Goal: Task Accomplishment & Management: Use online tool/utility

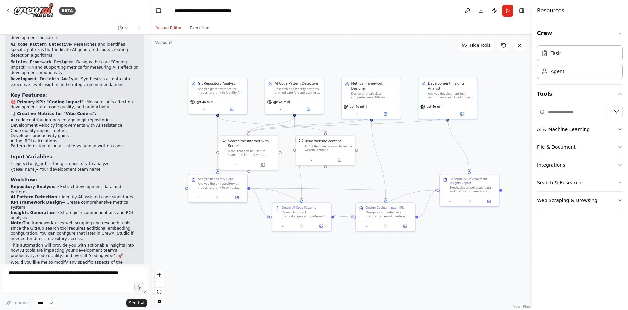
click at [393, 163] on div ".deletable-edge-delete-btn { width: 20px; height: 20px; border: 0px solid #ffff…" at bounding box center [341, 172] width 382 height 275
click at [504, 12] on button "Run" at bounding box center [507, 11] width 11 height 12
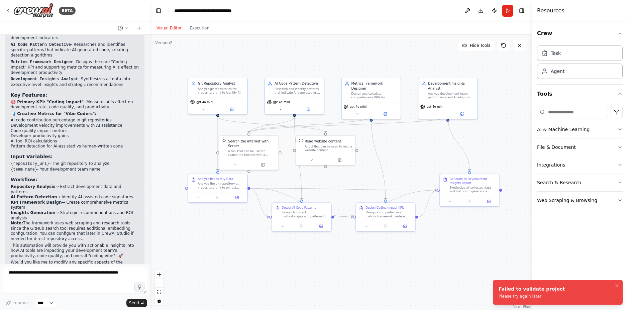
click at [513, 286] on div "Failed to validate project" at bounding box center [531, 288] width 66 height 7
click at [568, 256] on div "Crew Task Agent Tools AI & Machine Learning File & Document Integrations Search…" at bounding box center [579, 165] width 96 height 288
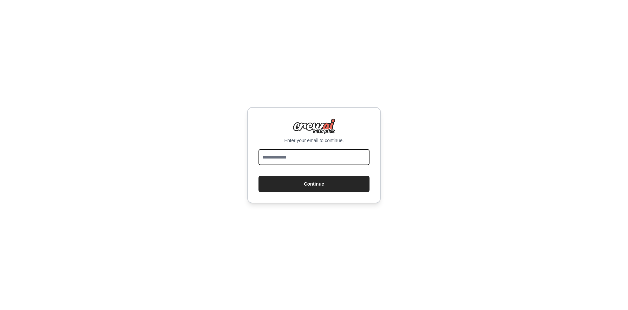
click at [304, 153] on input "email" at bounding box center [313, 157] width 111 height 16
type input "**********"
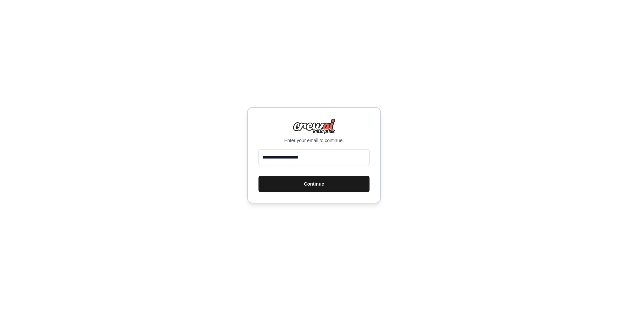
click at [313, 182] on button "Continue" at bounding box center [313, 184] width 111 height 16
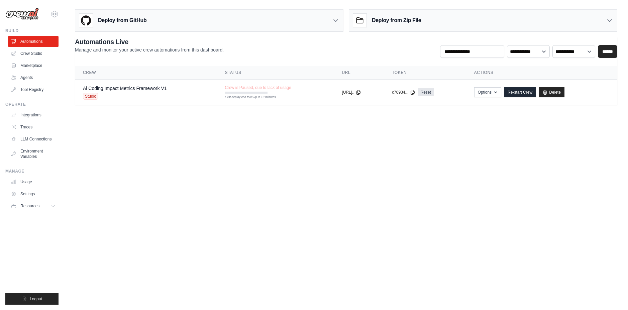
click at [214, 171] on body "arysanchez@ciandt.com Settings Build Automations Crew Studio" at bounding box center [314, 155] width 628 height 310
click at [525, 96] on link "Re-start Crew" at bounding box center [520, 92] width 32 height 10
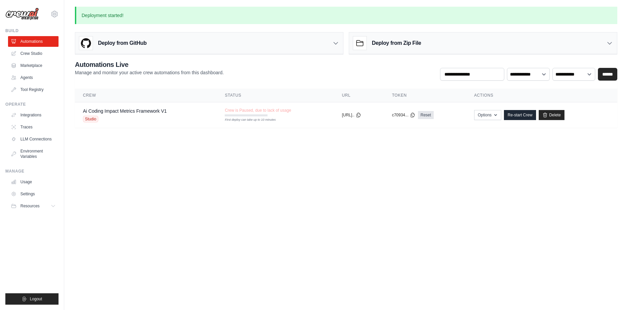
click at [238, 168] on body "arysanchez@ciandt.com Settings Build Automations Crew Studio" at bounding box center [314, 155] width 628 height 310
click at [221, 117] on td "Crew is Paused, due to lack of usage First deploy can take up to 10 minutes" at bounding box center [275, 111] width 117 height 19
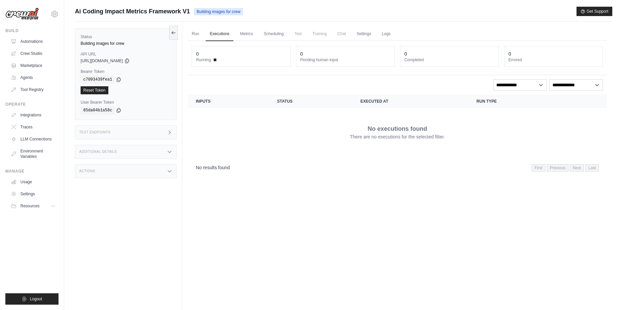
click at [168, 136] on div "Test Endpoints" at bounding box center [126, 132] width 102 height 14
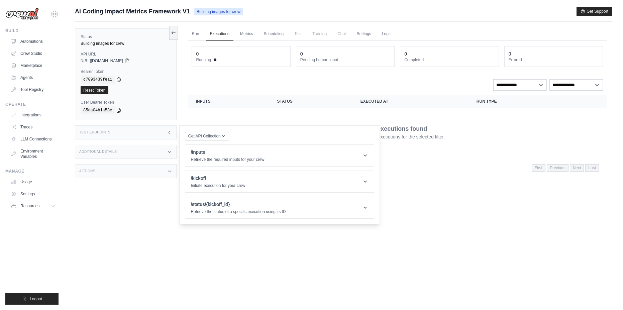
click at [168, 136] on div "Test Endpoints" at bounding box center [126, 132] width 102 height 14
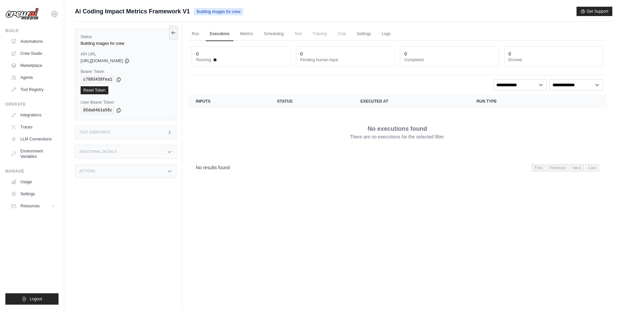
click at [95, 189] on div "Status Building images for crew API URL copied https://ai-coding-impact-metrics…" at bounding box center [128, 177] width 107 height 310
click at [130, 62] on icon at bounding box center [126, 60] width 5 height 5
click at [130, 60] on icon at bounding box center [126, 60] width 5 height 5
click at [116, 225] on div "Status Building images for crew API URL copied https://ai-coding-impact-metrics…" at bounding box center [128, 177] width 107 height 310
click at [119, 80] on icon at bounding box center [118, 79] width 5 height 5
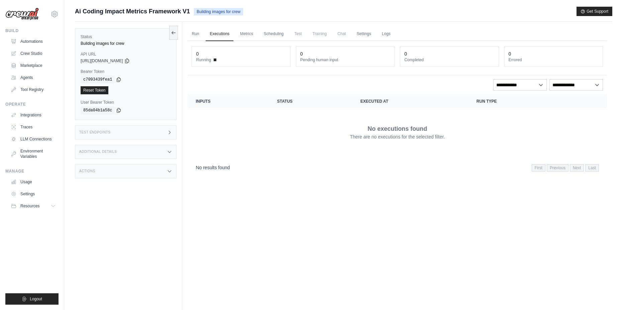
drag, startPoint x: 118, startPoint y: 206, endPoint x: 134, endPoint y: 186, distance: 25.4
click at [118, 206] on div "Status Building images for crew API URL copied https://ai-coding-impact-metrics…" at bounding box center [128, 177] width 107 height 310
click at [198, 32] on link "Run" at bounding box center [194, 34] width 15 height 14
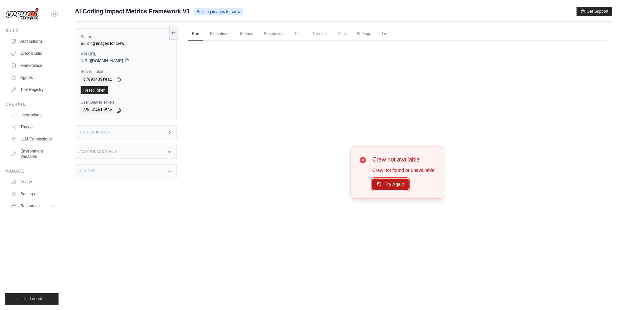
click at [388, 189] on button "Try Again" at bounding box center [390, 183] width 36 height 11
click at [388, 189] on button "Try Again" at bounding box center [390, 184] width 36 height 11
click at [250, 37] on link "Metrics" at bounding box center [246, 34] width 21 height 14
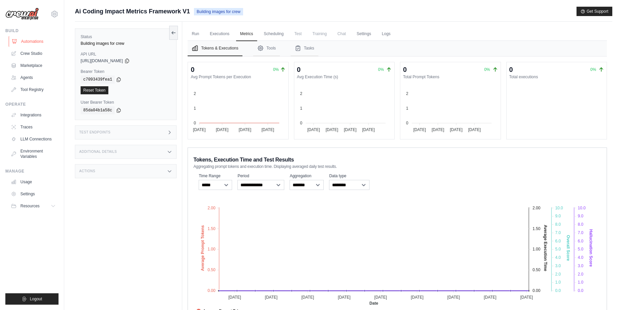
click at [27, 37] on link "Automations" at bounding box center [34, 41] width 50 height 11
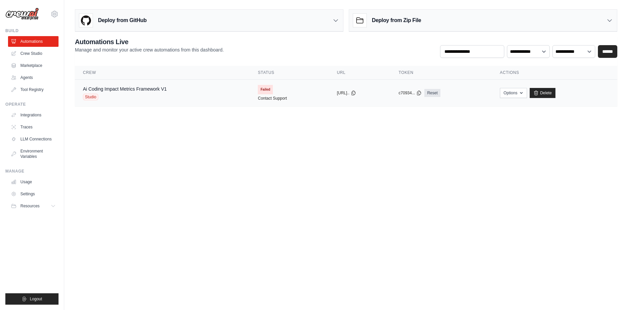
click at [177, 84] on td "Ai Coding Impact Metrics Framework V1 Studio" at bounding box center [162, 93] width 175 height 27
click at [522, 91] on button "Options" at bounding box center [513, 93] width 27 height 10
click at [379, 135] on body "arysanchez@ciandt.com Settings Build Automations Crew Studio" at bounding box center [314, 155] width 628 height 310
click at [96, 98] on span "Studio" at bounding box center [90, 97] width 15 height 7
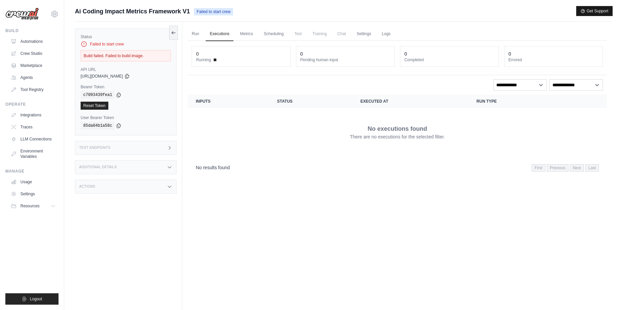
click at [577, 14] on button "Get Support" at bounding box center [594, 10] width 36 height 9
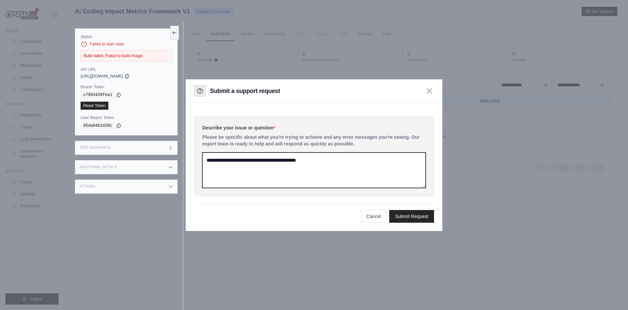
click at [229, 168] on textarea at bounding box center [313, 169] width 223 height 35
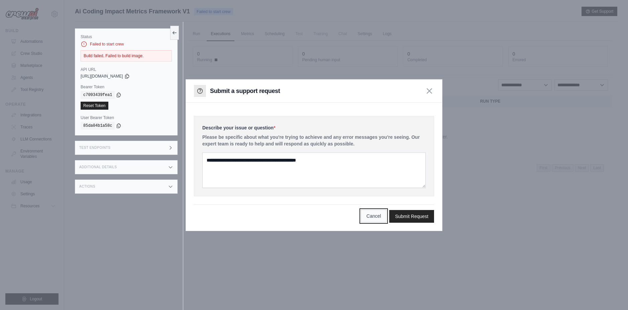
click at [379, 213] on button "Cancel" at bounding box center [374, 216] width 26 height 13
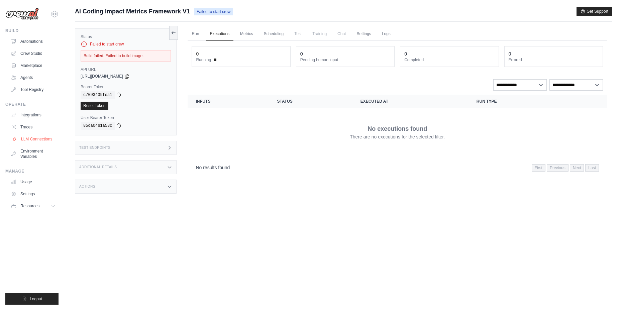
click at [28, 139] on link "LLM Connections" at bounding box center [34, 139] width 50 height 11
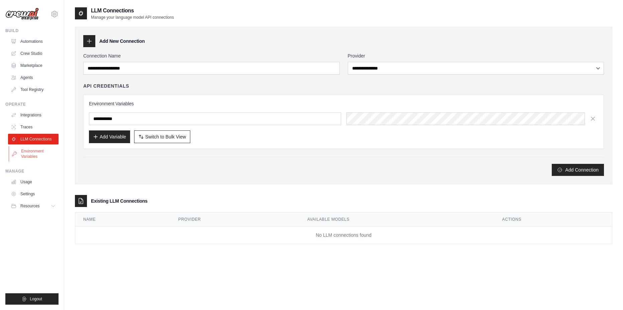
click at [23, 158] on link "Environment Variables" at bounding box center [34, 154] width 50 height 16
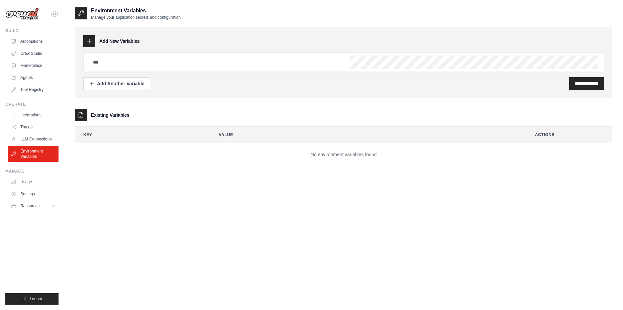
click at [33, 48] on ul "Automations Crew Studio Marketplace Agents Tool Registry" at bounding box center [33, 65] width 50 height 59
click at [26, 47] on ul "Automations Crew Studio Marketplace Agents Tool Registry" at bounding box center [33, 65] width 50 height 59
click at [30, 51] on link "Crew Studio" at bounding box center [34, 53] width 50 height 11
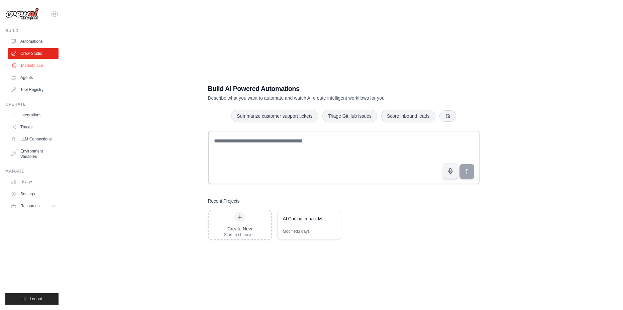
click at [30, 67] on link "Marketplace" at bounding box center [34, 65] width 50 height 11
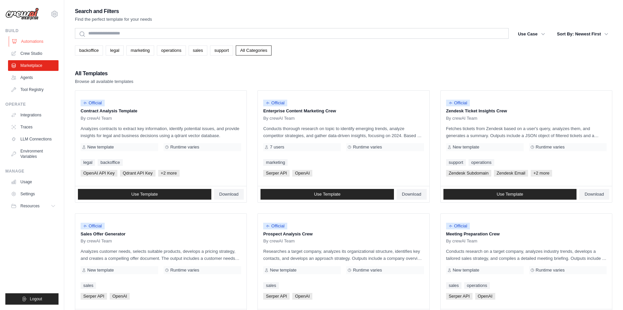
click at [33, 43] on link "Automations" at bounding box center [34, 41] width 50 height 11
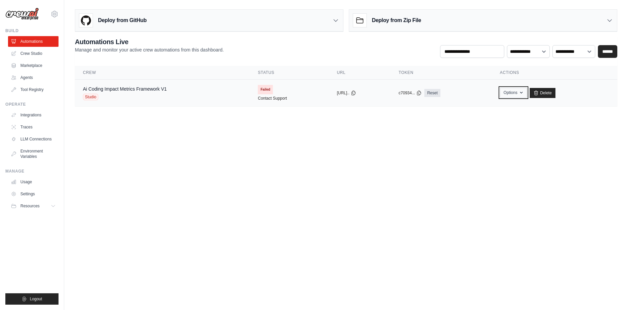
click at [517, 96] on button "Options" at bounding box center [513, 93] width 27 height 10
click at [352, 131] on body "[EMAIL_ADDRESS][DOMAIN_NAME] Settings Build Automations Crew Studio" at bounding box center [314, 155] width 628 height 310
click at [314, 137] on body "[EMAIL_ADDRESS][DOMAIN_NAME] Settings Build Automations Crew Studio" at bounding box center [314, 155] width 628 height 310
click at [272, 121] on body "[EMAIL_ADDRESS][DOMAIN_NAME] Settings Build Automations Crew Studio" at bounding box center [314, 155] width 628 height 310
click at [187, 96] on div "Ai Coding Impact Metrics Framework V1 Studio" at bounding box center [162, 93] width 159 height 15
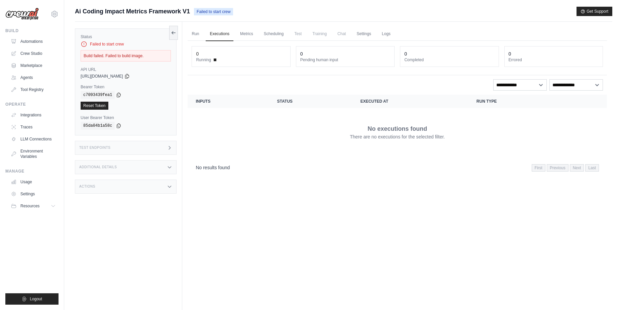
click at [131, 154] on div "Test Endpoints" at bounding box center [126, 148] width 102 height 14
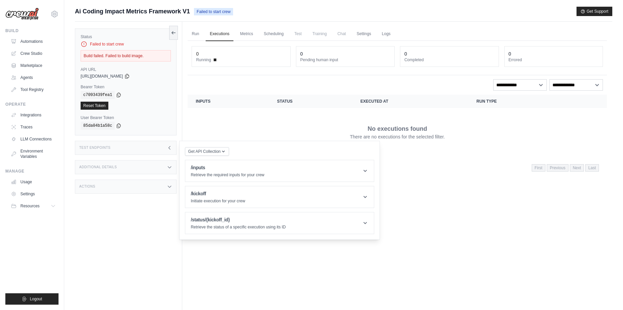
click at [138, 163] on div "Additional Details" at bounding box center [126, 167] width 102 height 14
click at [168, 217] on div "Status Failed to start crew Build failed. Failed to build image. API URL copied…" at bounding box center [128, 177] width 107 height 310
click at [166, 222] on div "Actions" at bounding box center [126, 226] width 102 height 14
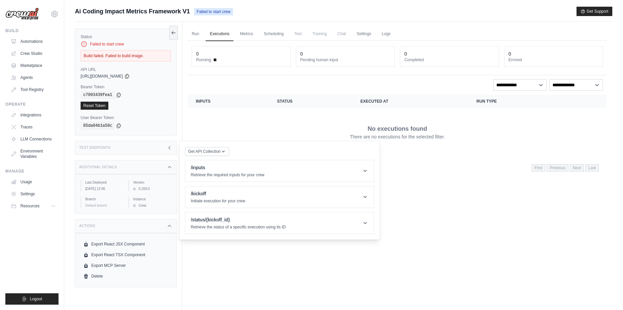
click at [283, 293] on div "Run Executions Metrics Scheduling Test Training Chat Settings Logs 0 Running 0 …" at bounding box center [397, 177] width 430 height 310
click at [285, 284] on div "Run Executions Metrics Scheduling Test Training Chat Settings Logs 0 Running 0 …" at bounding box center [397, 177] width 430 height 310
drag, startPoint x: 423, startPoint y: 176, endPoint x: 415, endPoint y: 171, distance: 8.9
click at [423, 177] on div "Run Executions Metrics Scheduling Test Training Chat Settings Logs 0 Running 0 …" at bounding box center [397, 177] width 430 height 310
click at [352, 122] on div "No executions found There are no executions for the selected filter." at bounding box center [397, 131] width 403 height 37
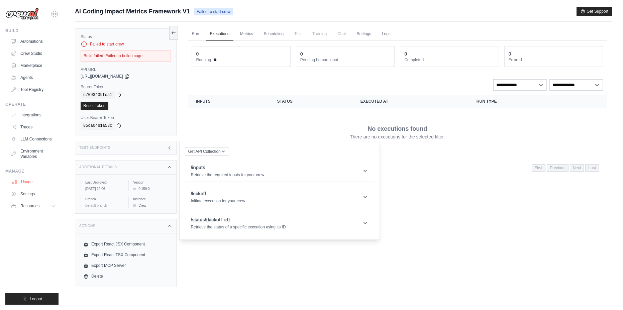
click at [28, 182] on link "Usage" at bounding box center [34, 181] width 50 height 11
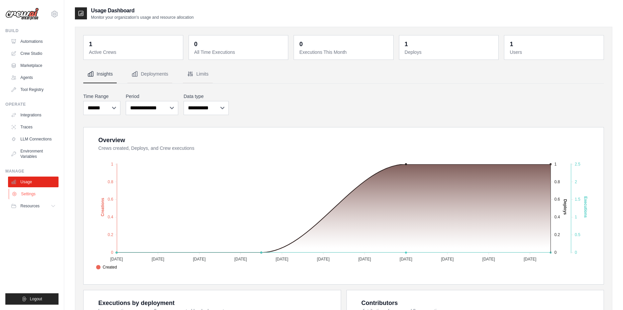
click at [38, 190] on link "Settings" at bounding box center [34, 193] width 50 height 11
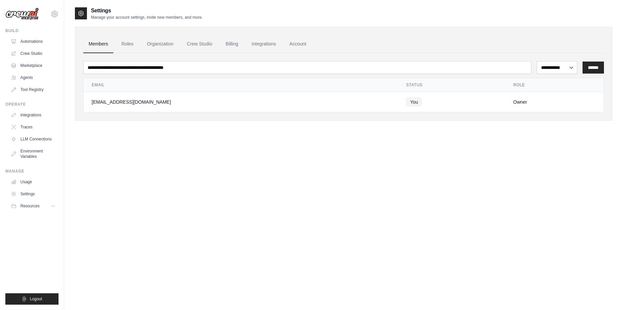
click at [45, 47] on ul "Automations Crew Studio Marketplace Agents Tool Registry" at bounding box center [33, 65] width 50 height 59
click at [35, 49] on link "Crew Studio" at bounding box center [34, 53] width 50 height 11
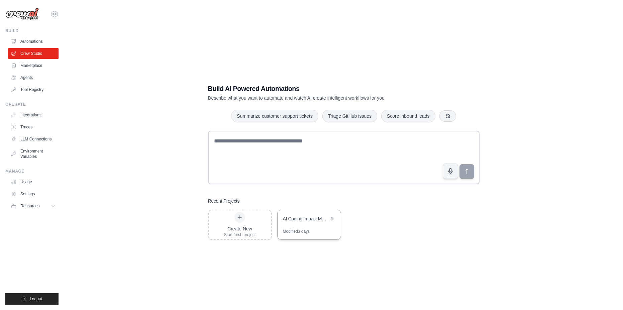
click at [298, 216] on div "AI Coding Impact Metrics Framework" at bounding box center [306, 218] width 46 height 7
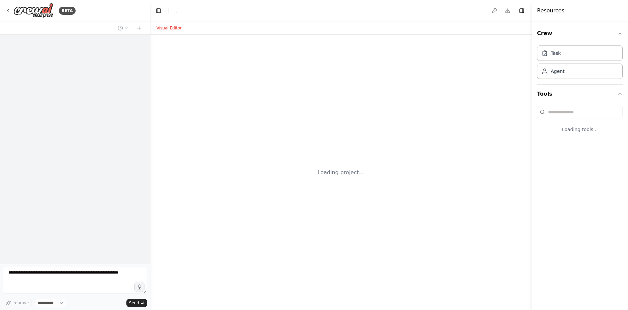
select select "****"
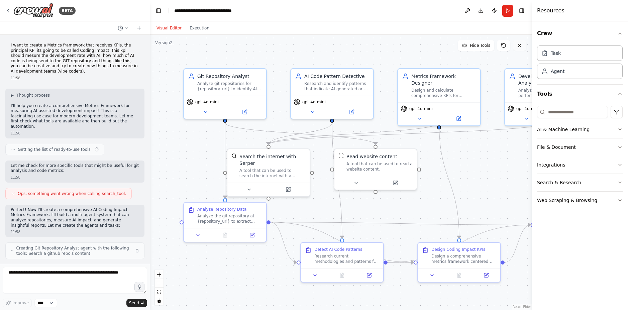
scroll to position [614, 0]
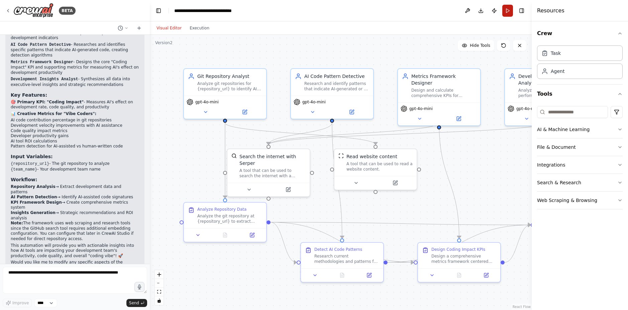
click at [507, 11] on button "Run" at bounding box center [507, 11] width 11 height 12
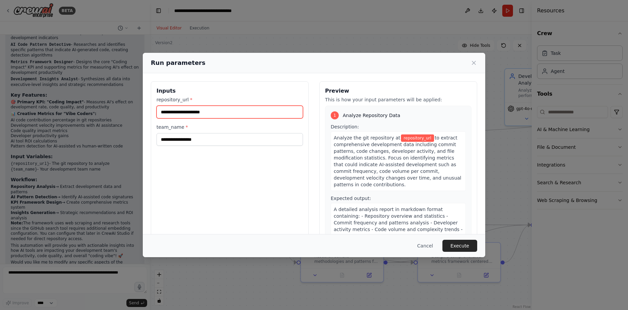
click at [197, 114] on input "repository_url *" at bounding box center [229, 112] width 146 height 13
paste input "**********"
type input "**********"
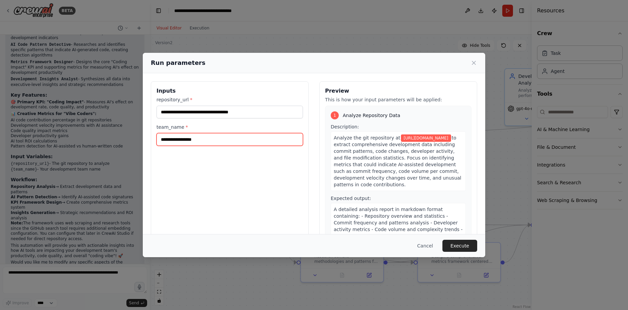
click at [234, 140] on input "team_name *" at bounding box center [229, 139] width 146 height 13
type input "****"
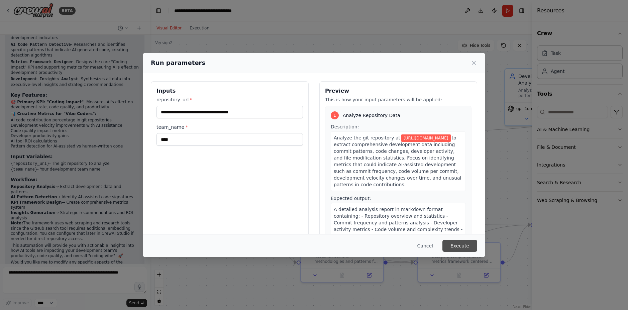
click at [460, 247] on button "Execute" at bounding box center [459, 246] width 35 height 12
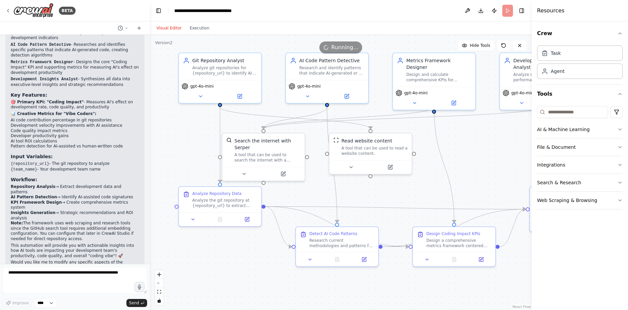
drag, startPoint x: 477, startPoint y: 176, endPoint x: 472, endPoint y: 161, distance: 16.5
click at [472, 161] on div ".deletable-edge-delete-btn { width: 20px; height: 20px; border: 0px solid #ffff…" at bounding box center [341, 172] width 382 height 275
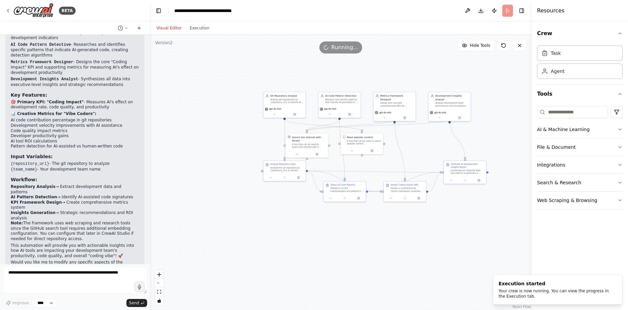
drag, startPoint x: 472, startPoint y: 161, endPoint x: 413, endPoint y: 148, distance: 59.6
click at [413, 148] on div ".deletable-edge-delete-btn { width: 20px; height: 20px; border: 0px solid #ffff…" at bounding box center [341, 172] width 382 height 275
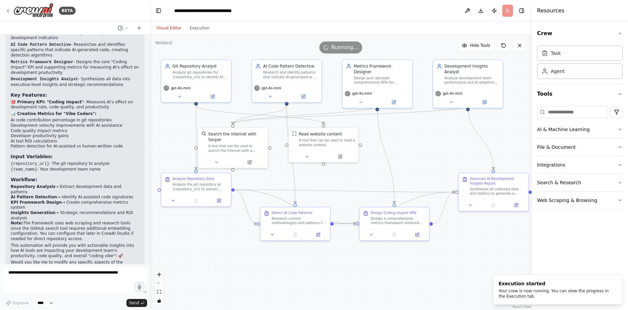
drag, startPoint x: 413, startPoint y: 148, endPoint x: 409, endPoint y: 151, distance: 5.5
click at [409, 151] on div ".deletable-edge-delete-btn { width: 20px; height: 20px; border: 0px solid #ffff…" at bounding box center [341, 172] width 382 height 275
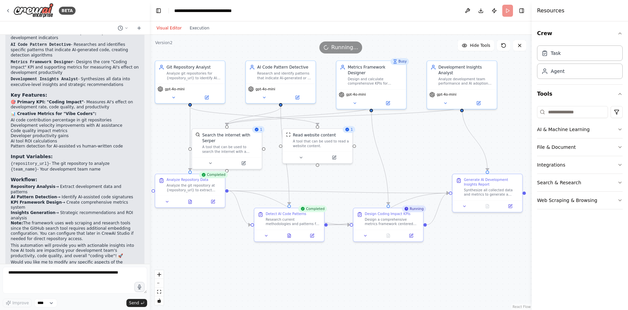
drag, startPoint x: 419, startPoint y: 149, endPoint x: 413, endPoint y: 150, distance: 6.1
click at [413, 150] on div ".deletable-edge-delete-btn { width: 20px; height: 20px; border: 0px solid #ffff…" at bounding box center [341, 172] width 382 height 275
click at [201, 31] on button "Execution" at bounding box center [199, 28] width 28 height 8
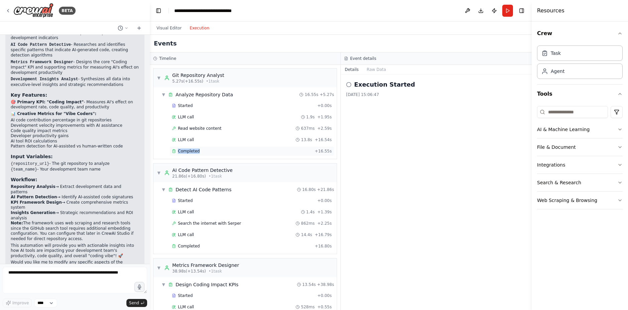
click at [208, 148] on div "Completed + 16.55s" at bounding box center [251, 151] width 164 height 10
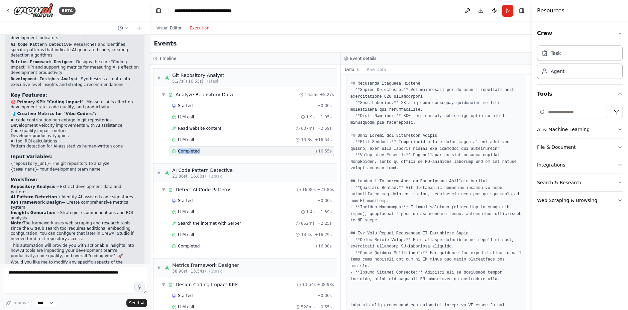
scroll to position [260, 0]
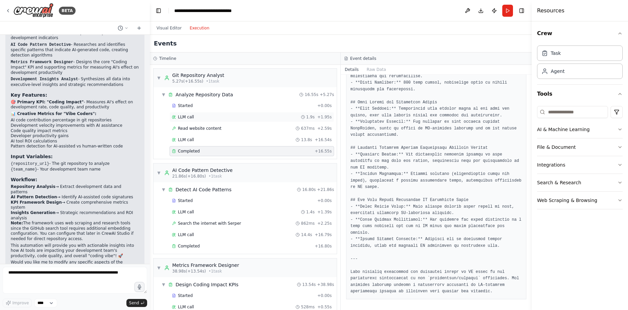
click at [181, 113] on div "LLM call 1.9s + 1.95s" at bounding box center [251, 117] width 164 height 10
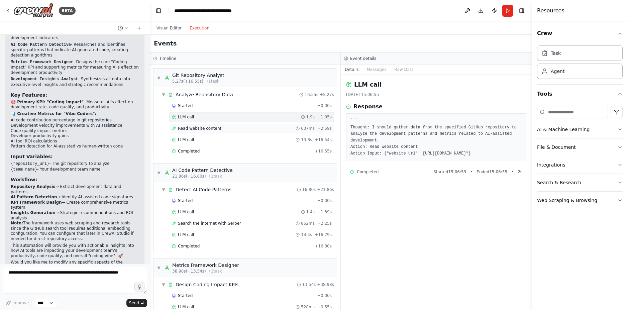
click at [254, 129] on div "Read website content 637ms + 2.59s" at bounding box center [252, 128] width 160 height 5
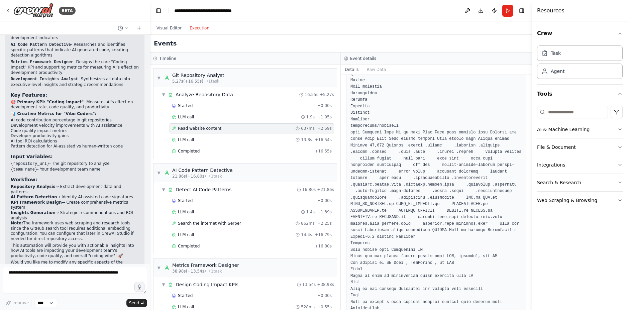
scroll to position [1123, 0]
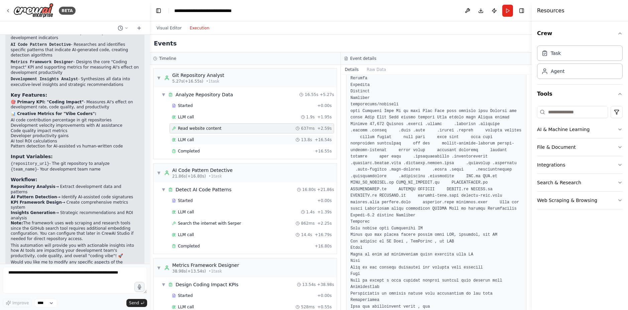
click at [226, 138] on div "LLM call 13.8s + 16.54s" at bounding box center [252, 139] width 160 height 5
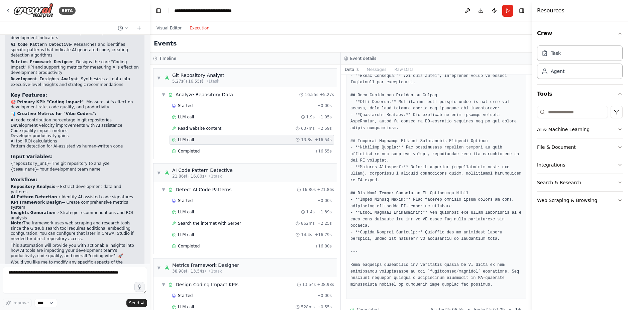
scroll to position [313, 0]
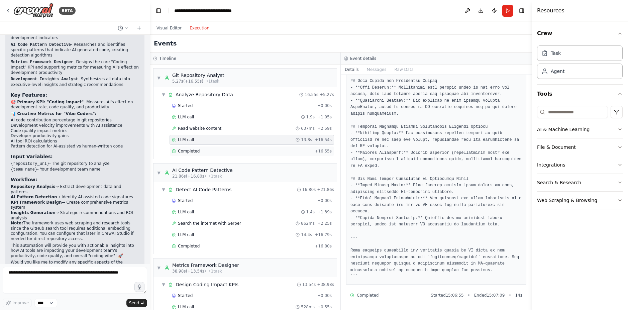
click at [188, 155] on div "Completed + 16.55s" at bounding box center [251, 151] width 164 height 10
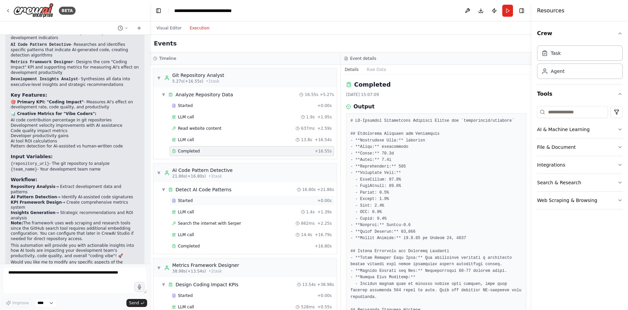
click at [220, 199] on div "Started" at bounding box center [243, 200] width 143 height 5
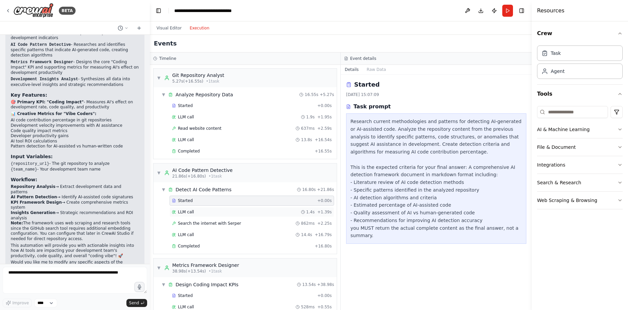
click at [219, 212] on div "LLM call 1.4s + 1.39s" at bounding box center [252, 211] width 160 height 5
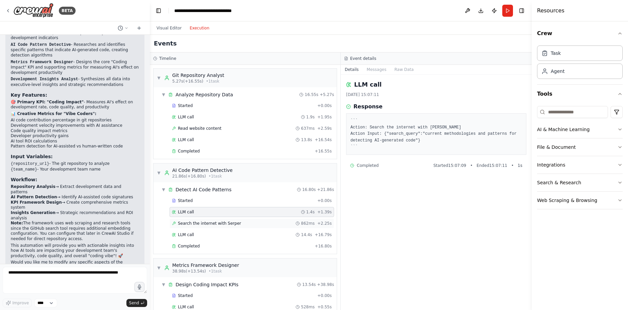
click at [186, 225] on span "Search the internet with Serper" at bounding box center [209, 223] width 63 height 5
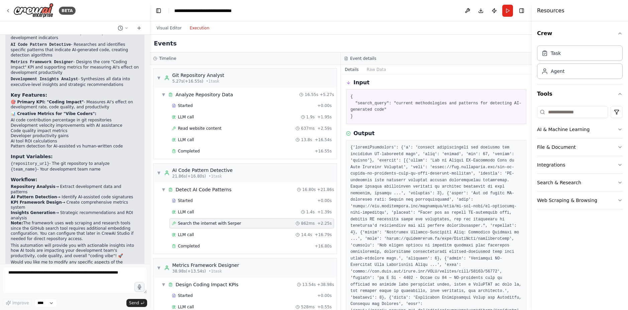
scroll to position [40, 0]
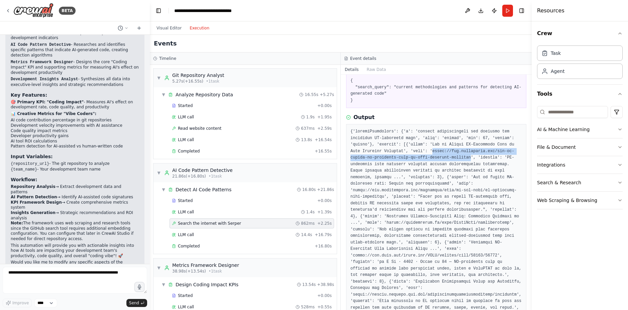
drag, startPoint x: 432, startPoint y: 151, endPoint x: 471, endPoint y: 157, distance: 38.9
click at [471, 157] on pre at bounding box center [435, 297] width 171 height 339
copy pre "https://www.blueoptima.com/how-to-detect-ai-generated-code-in-your-software-pro…"
click at [441, 181] on pre at bounding box center [435, 297] width 171 height 339
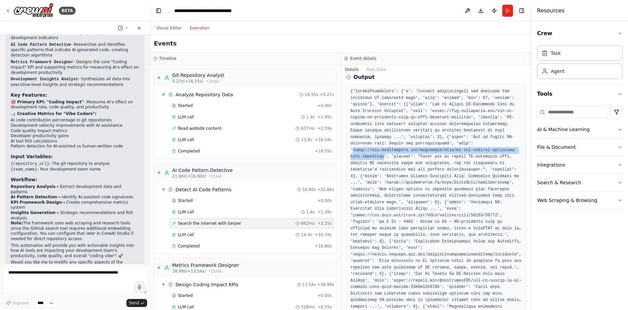
drag, startPoint x: 384, startPoint y: 155, endPoint x: 353, endPoint y: 149, distance: 31.7
click at [353, 149] on pre at bounding box center [435, 257] width 171 height 339
copy pre "https://www.pluralsight.com/resources/blog/ai-and-data/ai-generated-text-detect…"
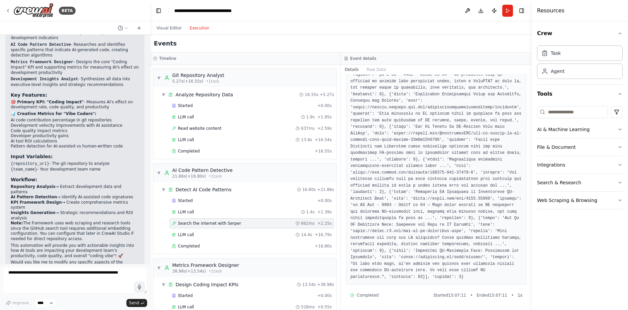
scroll to position [247, 0]
click at [207, 235] on div "LLM call 14.4s + 16.79s" at bounding box center [252, 234] width 160 height 5
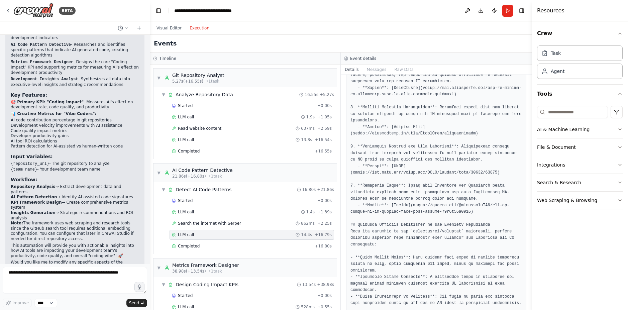
scroll to position [160, 0]
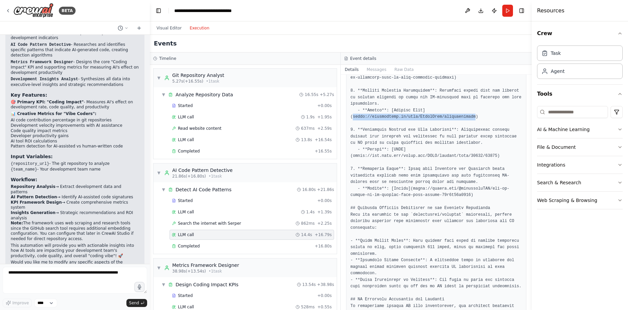
drag, startPoint x: 475, startPoint y: 117, endPoint x: 353, endPoint y: 116, distance: 122.7
click at [353, 116] on pre at bounding box center [435, 305] width 171 height 697
copy pre "[URL][DOMAIN_NAME]"
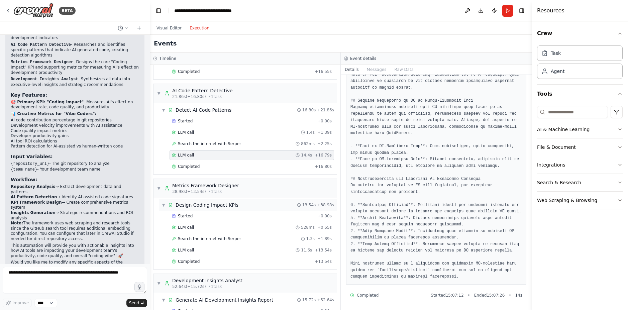
scroll to position [80, 0]
click at [242, 166] on div "Completed" at bounding box center [242, 165] width 140 height 5
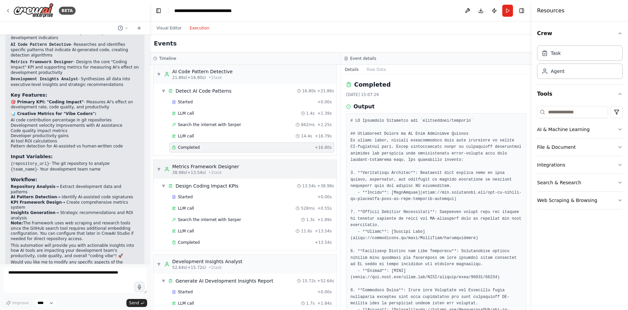
scroll to position [120, 0]
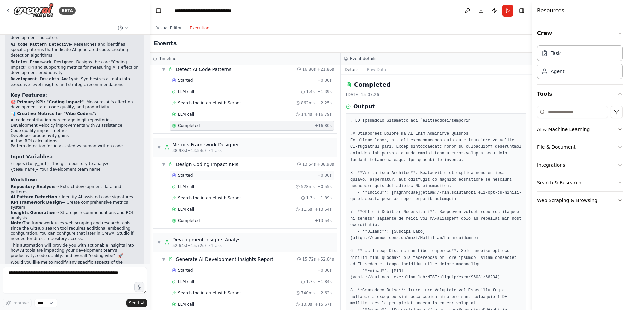
click at [260, 173] on div "Started" at bounding box center [243, 174] width 143 height 5
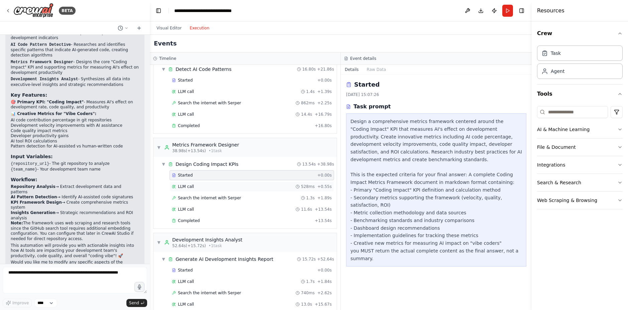
click at [261, 183] on div "LLM call 528ms + 0.55s" at bounding box center [251, 186] width 164 height 10
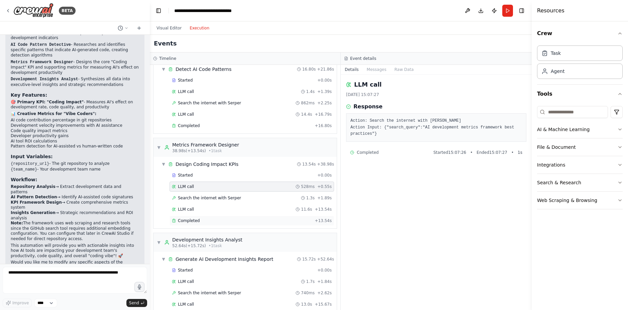
click at [261, 223] on div "Completed + 13.54s" at bounding box center [251, 221] width 164 height 10
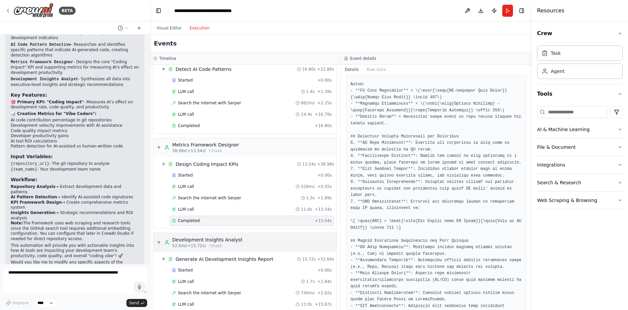
scroll to position [159, 0]
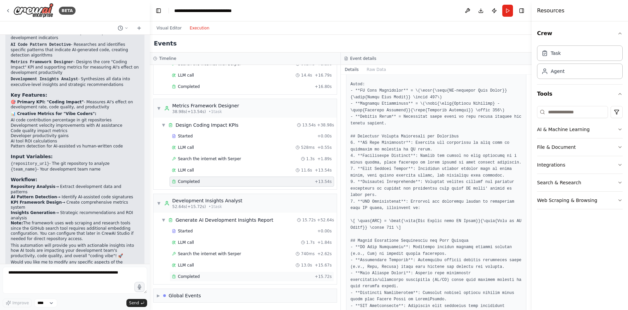
click at [200, 279] on div "Completed + 15.72s" at bounding box center [251, 276] width 164 height 10
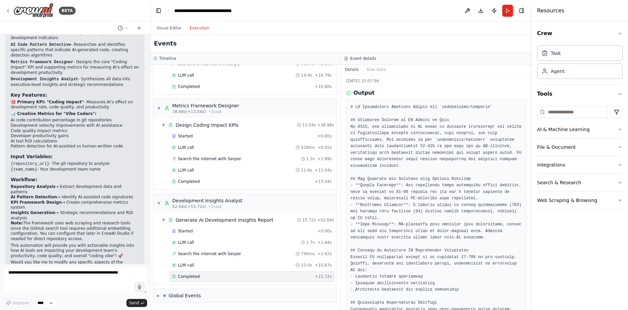
scroll to position [0, 0]
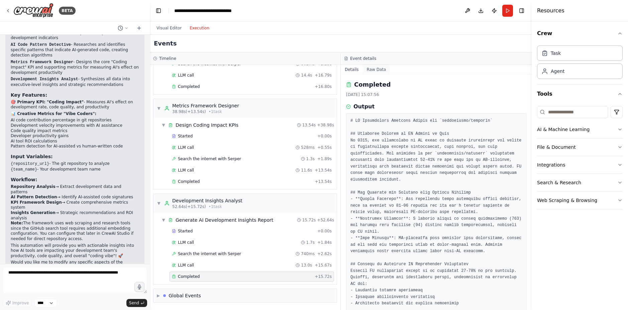
click at [368, 66] on button "Raw Data" at bounding box center [376, 69] width 27 height 9
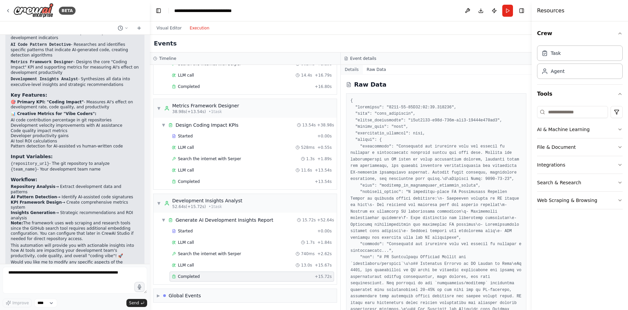
click at [357, 69] on button "Details" at bounding box center [352, 69] width 22 height 9
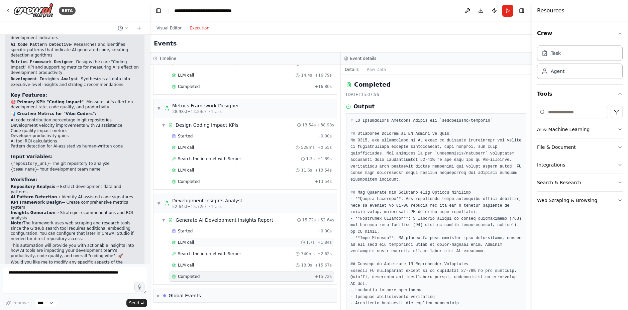
click at [200, 243] on div "LLM call 1.7s + 1.84s" at bounding box center [252, 242] width 160 height 5
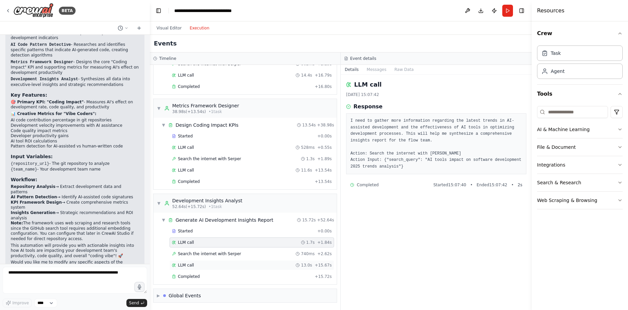
click at [233, 266] on div "LLM call 13.0s + 15.67s" at bounding box center [252, 264] width 160 height 5
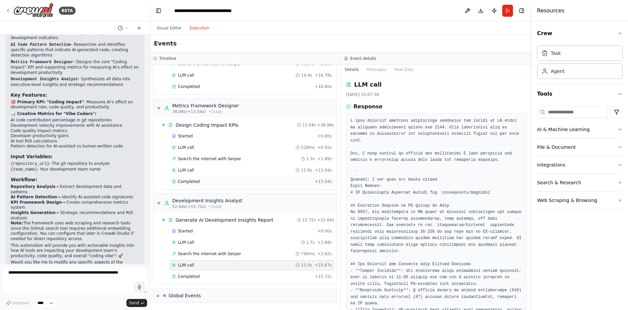
click at [194, 179] on span "Completed" at bounding box center [189, 181] width 22 height 5
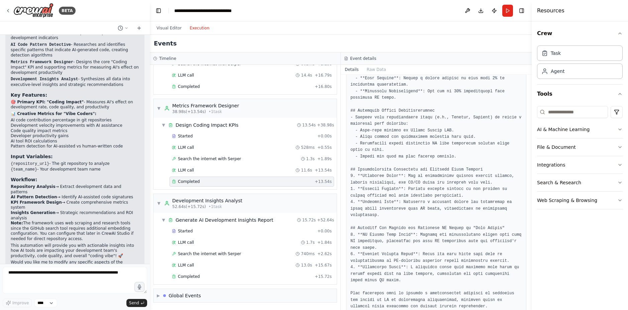
scroll to position [429, 0]
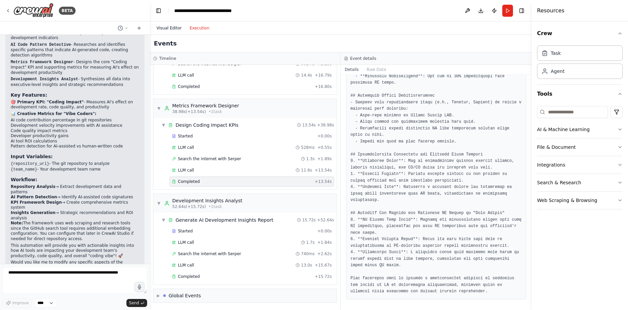
click at [162, 32] on button "Visual Editor" at bounding box center [168, 28] width 33 height 8
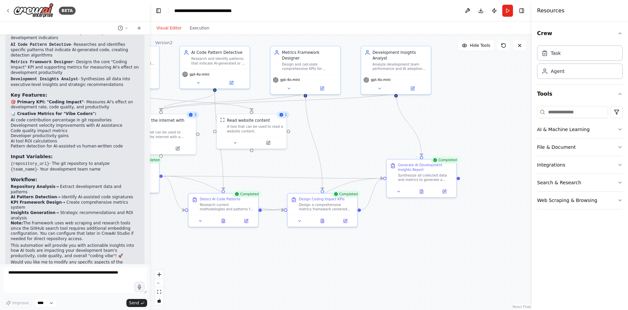
drag, startPoint x: 402, startPoint y: 149, endPoint x: 346, endPoint y: 164, distance: 58.4
click at [314, 141] on div ".deletable-edge-delete-btn { width: 20px; height: 20px; border: 0px solid #ffff…" at bounding box center [341, 172] width 382 height 275
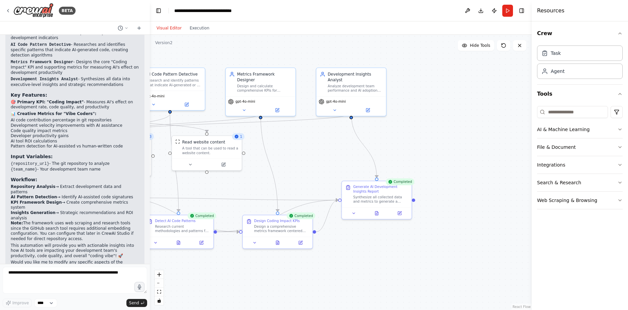
drag, startPoint x: 476, startPoint y: 175, endPoint x: 453, endPoint y: 190, distance: 27.4
click at [453, 190] on div ".deletable-edge-delete-btn { width: 20px; height: 20px; border: 0px solid #ffff…" at bounding box center [341, 172] width 382 height 275
click at [53, 284] on textarea at bounding box center [75, 280] width 144 height 27
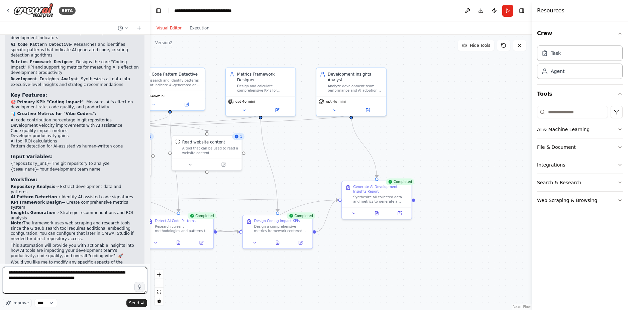
type textarea "**********"
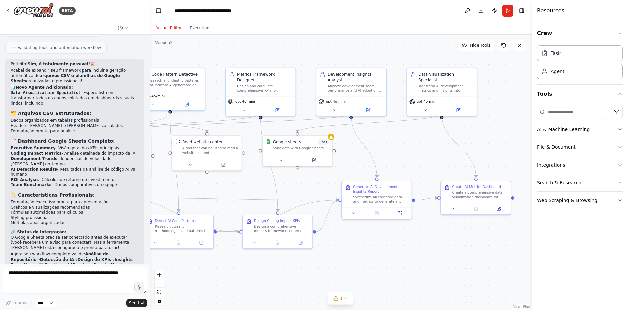
scroll to position [1065, 0]
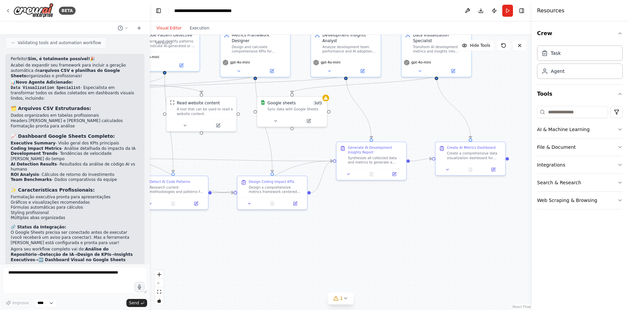
drag, startPoint x: 430, startPoint y: 155, endPoint x: 424, endPoint y: 116, distance: 39.5
click at [424, 116] on div ".deletable-edge-delete-btn { width: 20px; height: 20px; border: 0px solid #ffff…" at bounding box center [341, 172] width 382 height 275
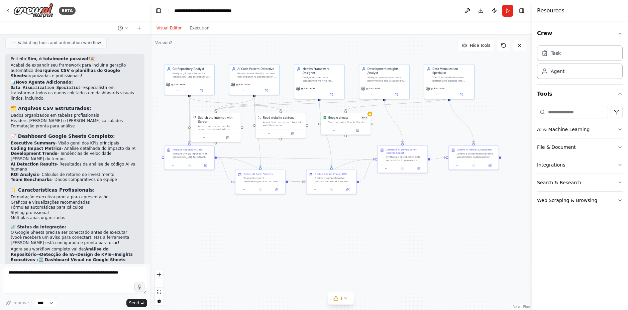
drag, startPoint x: 308, startPoint y: 158, endPoint x: 344, endPoint y: 157, distance: 35.4
click at [344, 157] on div ".deletable-edge-delete-btn { width: 20px; height: 20px; border: 0px solid #ffff…" at bounding box center [341, 172] width 382 height 275
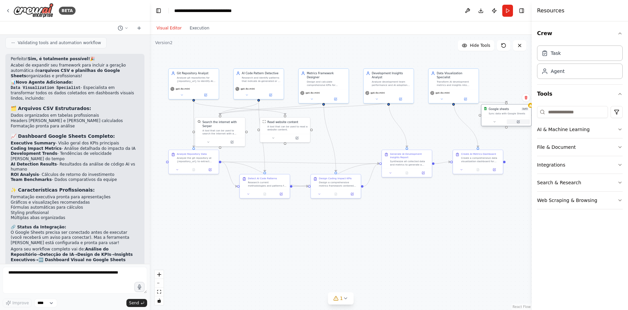
drag, startPoint x: 348, startPoint y: 130, endPoint x: 508, endPoint y: 119, distance: 160.4
click at [508, 119] on div at bounding box center [506, 121] width 50 height 8
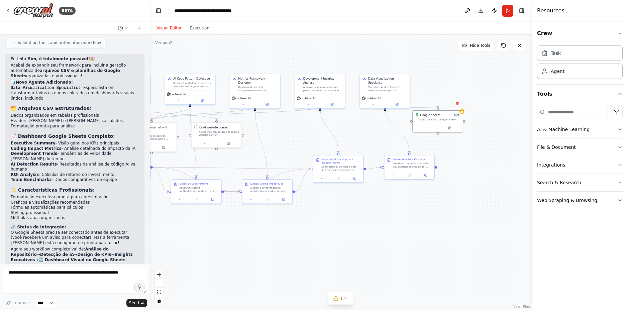
drag, startPoint x: 450, startPoint y: 231, endPoint x: 418, endPoint y: 151, distance: 85.8
click at [434, 232] on div ".deletable-edge-delete-btn { width: 20px; height: 20px; border: 0px solid #ffff…" at bounding box center [341, 172] width 382 height 275
drag, startPoint x: 430, startPoint y: 117, endPoint x: 450, endPoint y: 129, distance: 23.0
click at [450, 129] on div "Sync data with Google Sheets" at bounding box center [455, 130] width 40 height 3
click at [478, 165] on div ".deletable-edge-delete-btn { width: 20px; height: 20px; border: 0px solid #ffff…" at bounding box center [341, 172] width 382 height 275
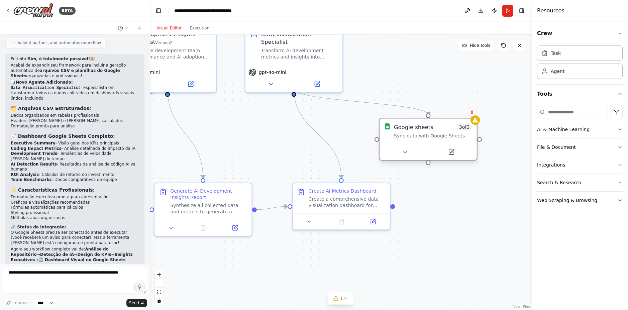
click at [462, 125] on span "3 of 3" at bounding box center [464, 127] width 15 height 8
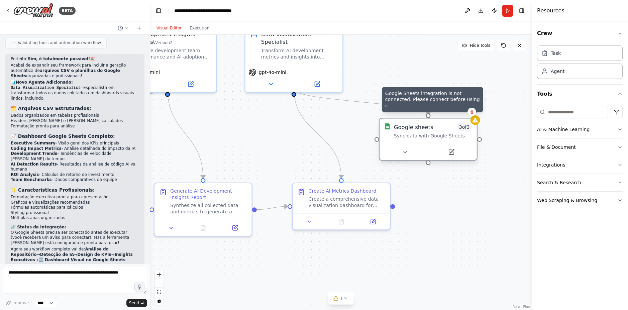
click at [474, 118] on icon at bounding box center [475, 120] width 6 height 6
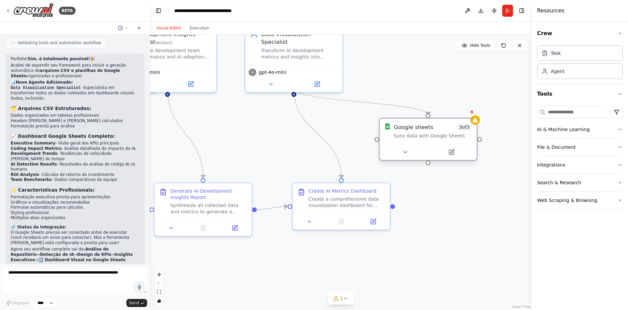
click at [397, 128] on div "Google sheets" at bounding box center [413, 127] width 39 height 8
click at [409, 151] on button at bounding box center [405, 151] width 44 height 9
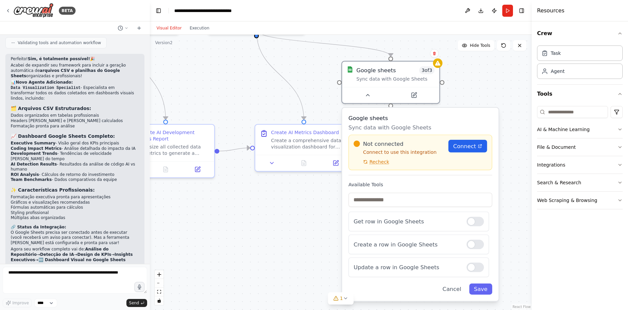
drag, startPoint x: 508, startPoint y: 140, endPoint x: 470, endPoint y: 81, distance: 69.9
click at [470, 81] on div ".deletable-edge-delete-btn { width: 20px; height: 20px; border: 0px solid #ffff…" at bounding box center [341, 172] width 382 height 275
click at [471, 146] on span "Connect" at bounding box center [464, 145] width 23 height 8
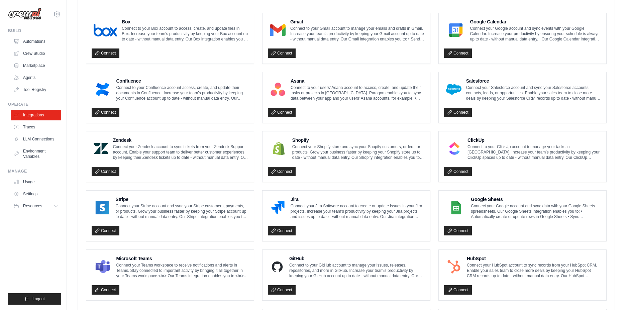
scroll to position [241, 0]
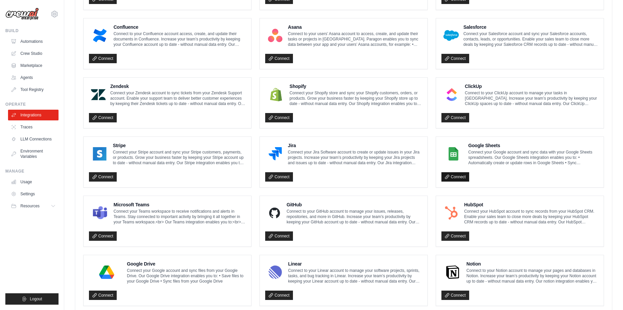
click at [457, 175] on link "Connect" at bounding box center [455, 176] width 28 height 9
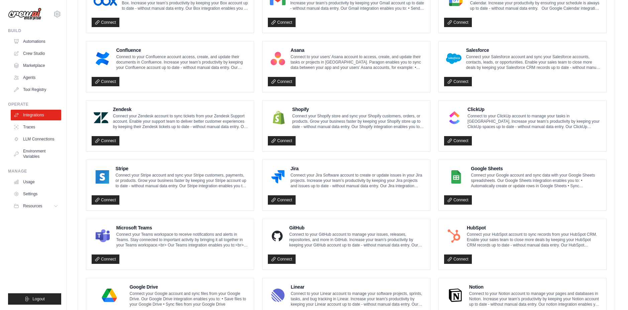
scroll to position [241, 0]
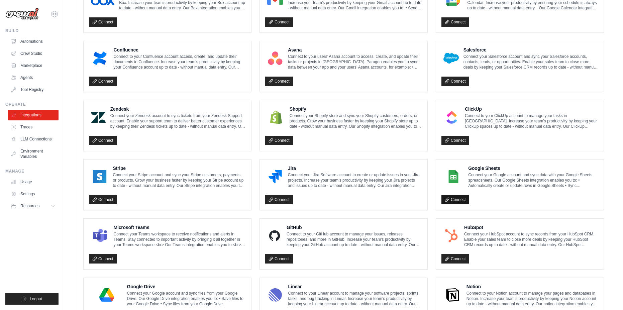
click at [454, 204] on link "Connect" at bounding box center [455, 199] width 28 height 9
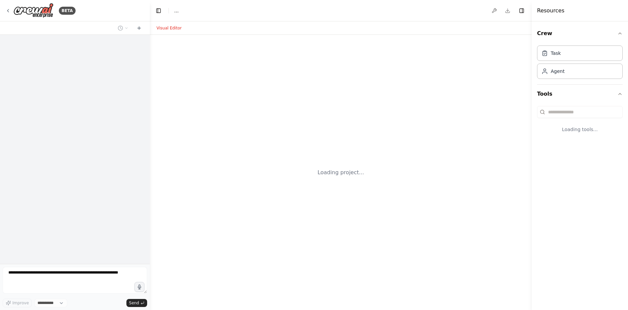
select select "****"
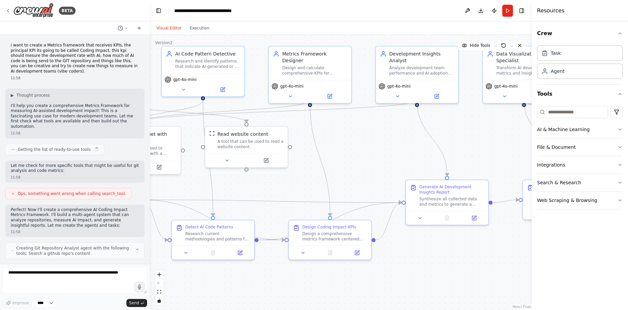
scroll to position [518, 0]
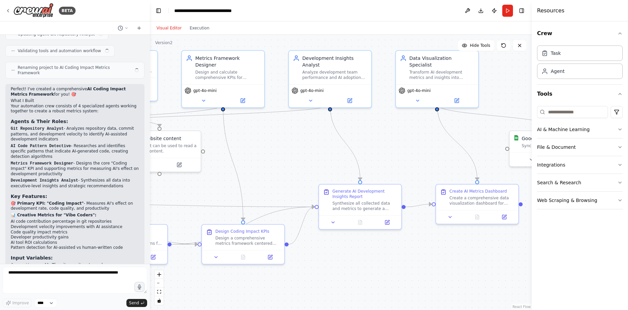
drag, startPoint x: 445, startPoint y: 137, endPoint x: 214, endPoint y: 117, distance: 231.8
click at [213, 117] on div ".deletable-edge-delete-btn { width: 20px; height: 20px; border: 0px solid #ffff…" at bounding box center [341, 172] width 382 height 275
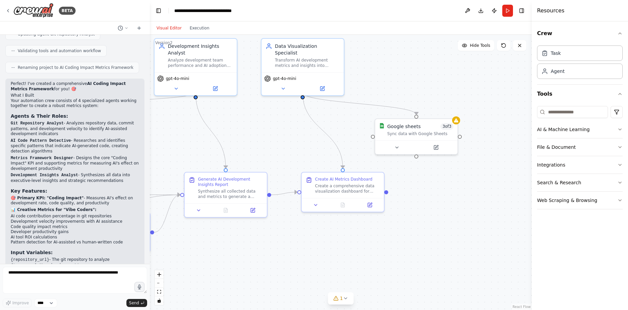
drag, startPoint x: 354, startPoint y: 123, endPoint x: 261, endPoint y: 117, distance: 93.1
click at [236, 114] on div ".deletable-edge-delete-btn { width: 20px; height: 20px; border: 0px solid #ffff…" at bounding box center [341, 172] width 382 height 275
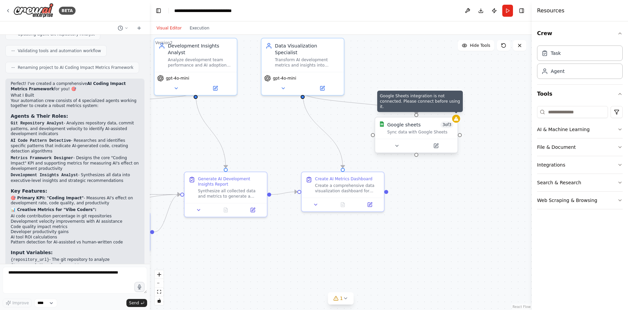
click at [458, 120] on icon at bounding box center [456, 119] width 4 height 4
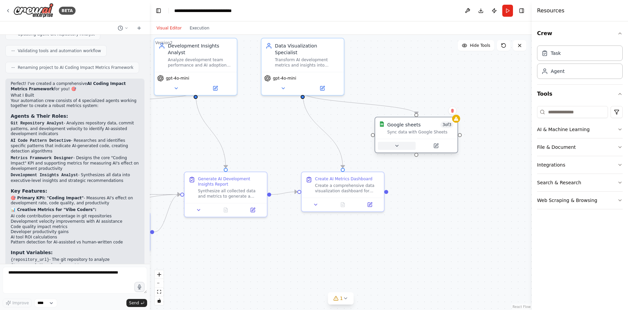
click at [397, 145] on icon at bounding box center [396, 145] width 3 height 1
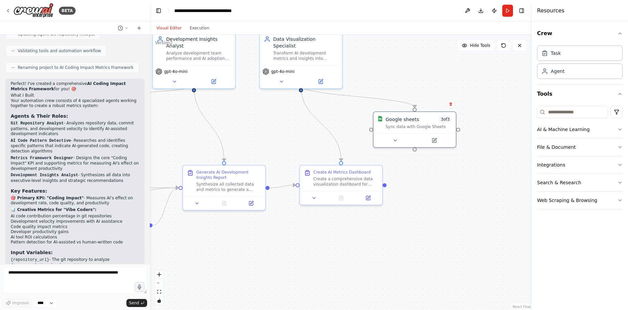
drag, startPoint x: 436, startPoint y: 193, endPoint x: 430, endPoint y: 175, distance: 18.7
click at [431, 176] on div ".deletable-edge-delete-btn { width: 20px; height: 20px; border: 0px solid #ffff…" at bounding box center [341, 172] width 382 height 275
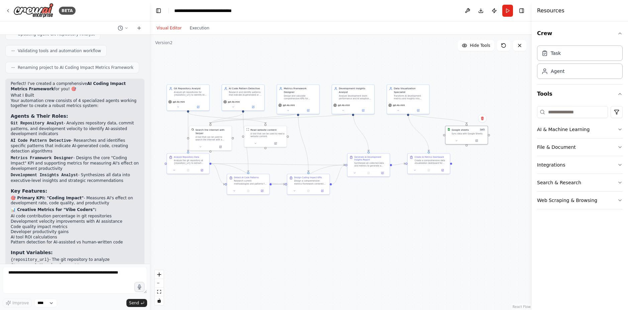
drag, startPoint x: 430, startPoint y: 175, endPoint x: 488, endPoint y: 160, distance: 60.3
click at [488, 160] on div ".deletable-edge-delete-btn { width: 20px; height: 20px; border: 0px solid #ffff…" at bounding box center [341, 172] width 382 height 275
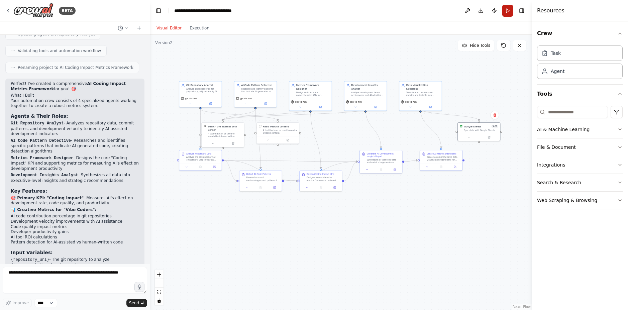
click at [504, 10] on button "Run" at bounding box center [507, 11] width 11 height 12
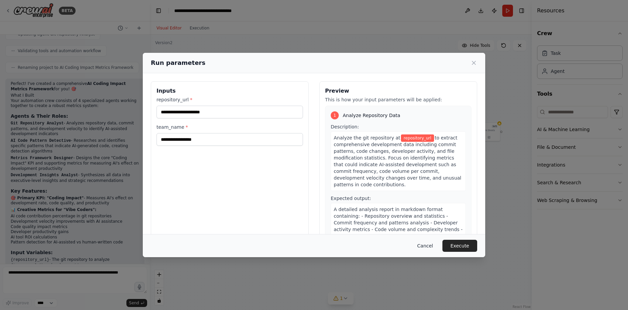
click at [424, 242] on button "Cancel" at bounding box center [425, 246] width 26 height 12
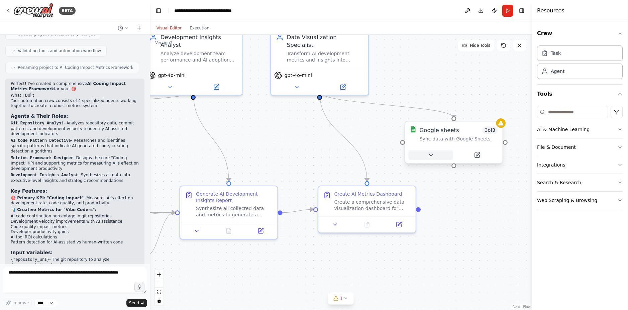
click at [432, 157] on icon at bounding box center [430, 155] width 6 height 6
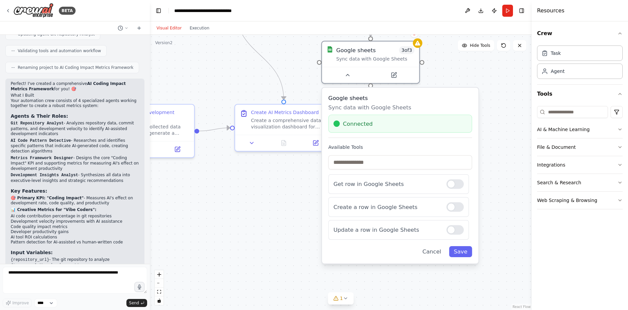
drag, startPoint x: 384, startPoint y: 154, endPoint x: 301, endPoint y: 73, distance: 116.3
click at [301, 73] on div ".deletable-edge-delete-btn { width: 20px; height: 20px; border: 0px solid #ffff…" at bounding box center [341, 172] width 382 height 275
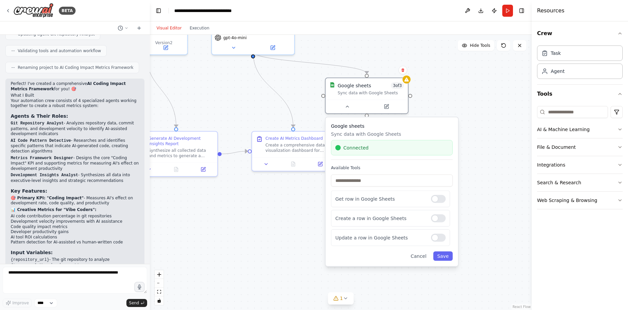
drag, startPoint x: 314, startPoint y: 190, endPoint x: 317, endPoint y: 215, distance: 24.5
click at [317, 215] on div ".deletable-edge-delete-btn { width: 20px; height: 20px; border: 0px solid #ffff…" at bounding box center [341, 172] width 382 height 275
click at [425, 87] on div ".deletable-edge-delete-btn { width: 20px; height: 20px; border: 0px solid #ffff…" at bounding box center [341, 172] width 382 height 275
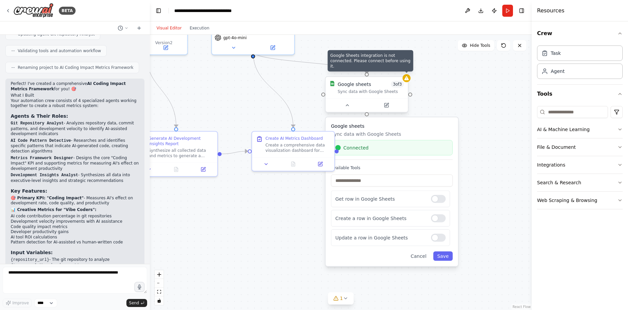
click at [406, 80] on icon at bounding box center [406, 78] width 5 height 5
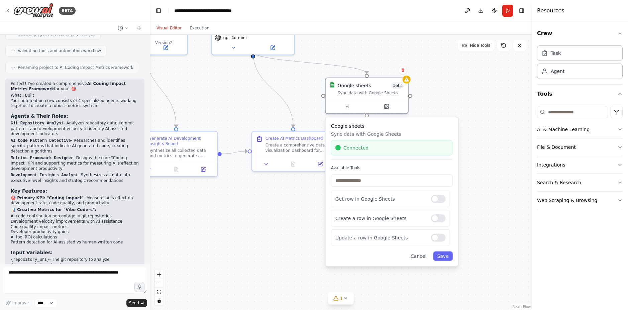
click at [348, 153] on div "Connected" at bounding box center [392, 147] width 122 height 15
click at [362, 144] on span "Connected" at bounding box center [355, 147] width 25 height 7
click at [419, 257] on button "Cancel" at bounding box center [418, 255] width 24 height 9
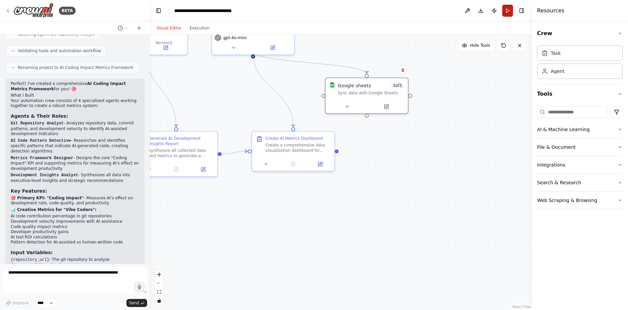
click at [504, 9] on button "Run" at bounding box center [507, 11] width 11 height 12
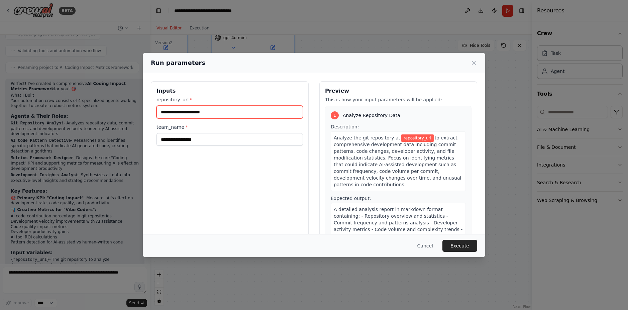
click at [228, 115] on input "repository_url *" at bounding box center [229, 112] width 146 height 13
paste input "**********"
type input "**********"
paste input "**********"
type input "**********"
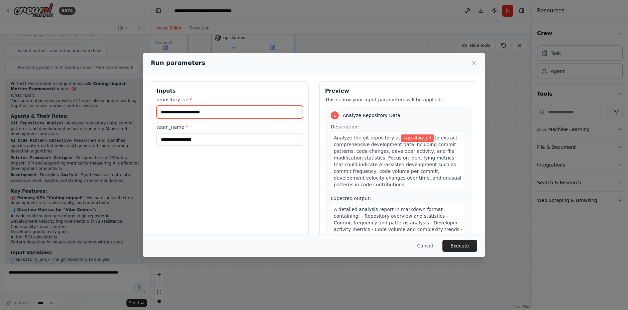
paste input "**********"
type input "**********"
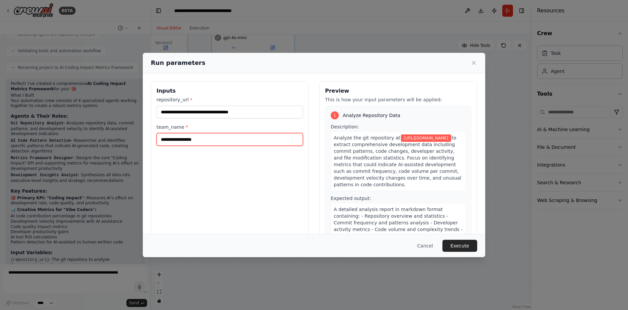
click at [234, 144] on input "team_name *" at bounding box center [229, 139] width 146 height 13
type input "****"
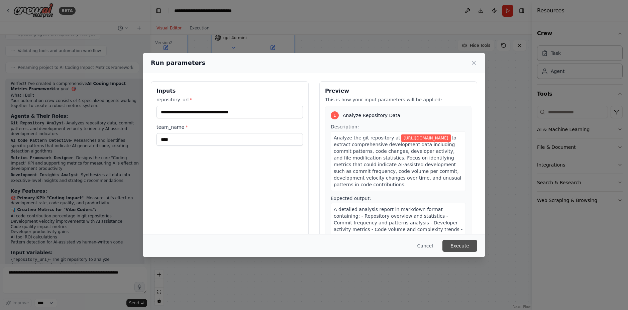
click at [448, 244] on button "Execute" at bounding box center [459, 246] width 35 height 12
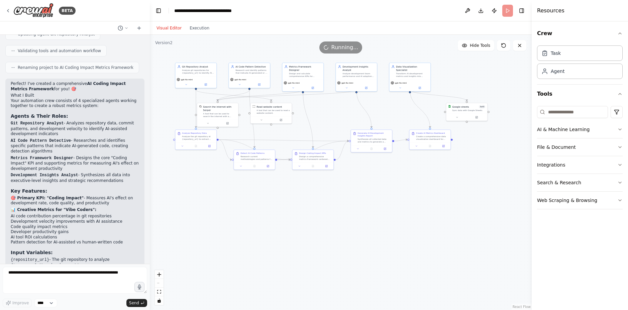
drag, startPoint x: 451, startPoint y: 242, endPoint x: 507, endPoint y: 185, distance: 79.9
click at [507, 185] on div ".deletable-edge-delete-btn { width: 20px; height: 20px; border: 0px solid #ffff…" at bounding box center [341, 172] width 382 height 275
click at [194, 31] on button "Execution" at bounding box center [199, 28] width 28 height 8
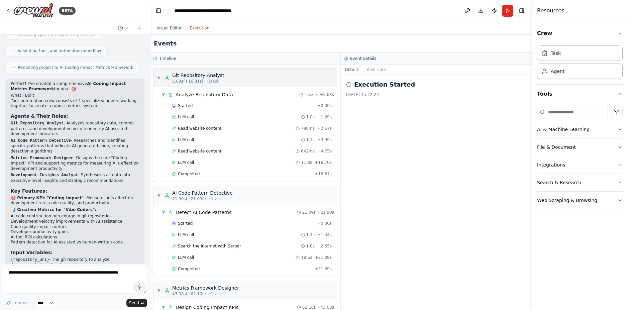
click at [186, 80] on span "5.08s (+16.81s)" at bounding box center [187, 81] width 31 height 5
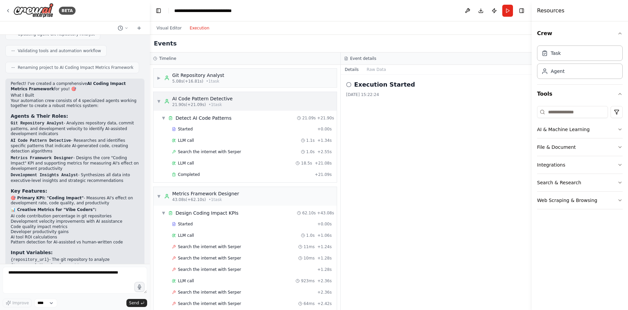
click at [160, 102] on span "▼" at bounding box center [159, 101] width 4 height 5
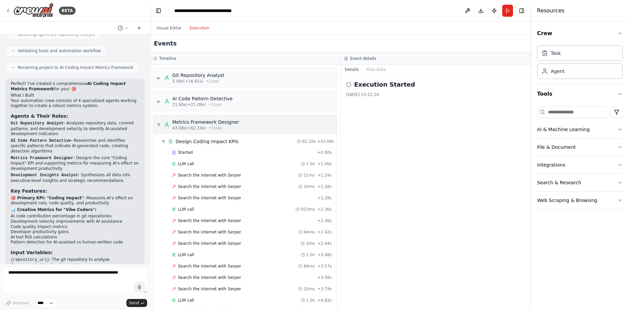
click at [158, 123] on span "▼" at bounding box center [159, 124] width 4 height 5
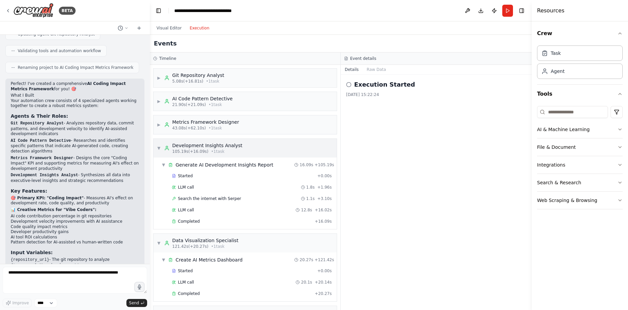
click at [166, 141] on div "▼ Development Insights Analyst 105.19s (+16.09s) • 1 task" at bounding box center [244, 148] width 183 height 19
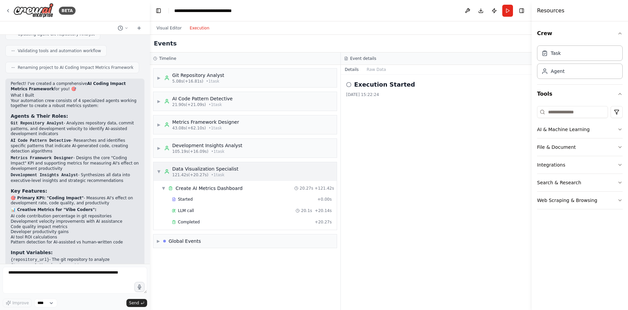
click at [157, 172] on span "▼" at bounding box center [159, 171] width 4 height 5
click at [208, 42] on div "Events" at bounding box center [341, 44] width 382 height 18
click at [211, 174] on span "• 1 task" at bounding box center [217, 174] width 13 height 5
click at [203, 222] on div "Completed" at bounding box center [242, 221] width 140 height 5
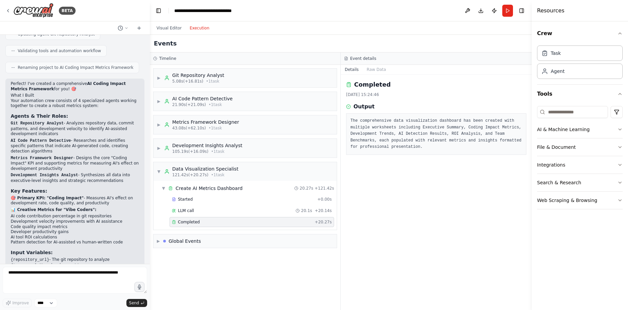
click at [411, 195] on div "Completed [DATE] 15:24:46 Output The comprehensive data visualization dashboard…" at bounding box center [436, 192] width 191 height 235
click at [210, 213] on div "LLM call 20.1s + 20.14s" at bounding box center [252, 210] width 160 height 5
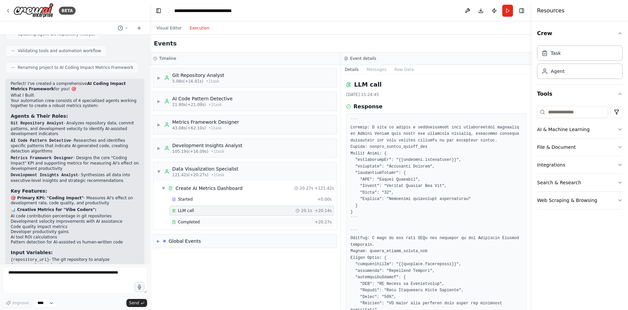
click at [209, 220] on div "Completed" at bounding box center [242, 221] width 140 height 5
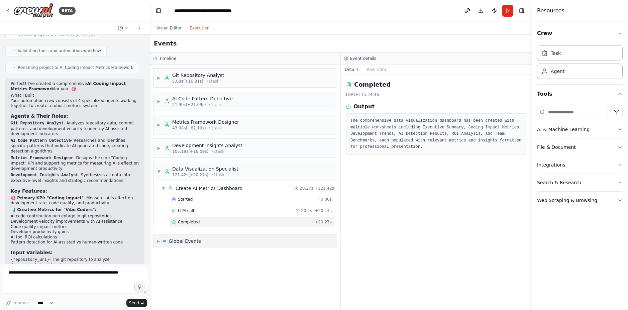
click at [216, 238] on div "▶ Global Events" at bounding box center [244, 240] width 183 height 13
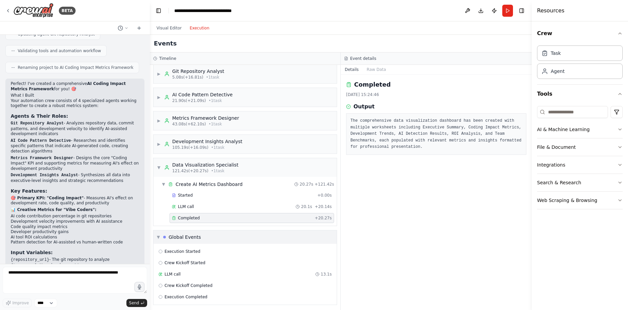
scroll to position [6, 0]
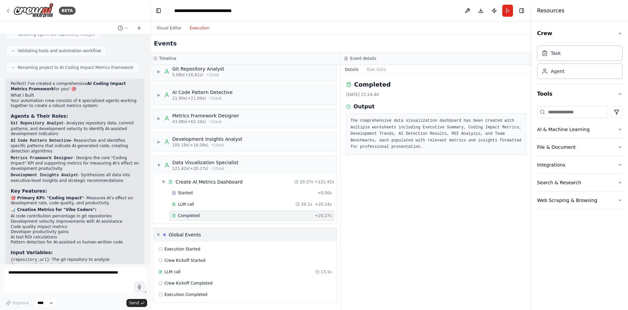
click at [215, 238] on div "▼ Global Events" at bounding box center [244, 234] width 183 height 13
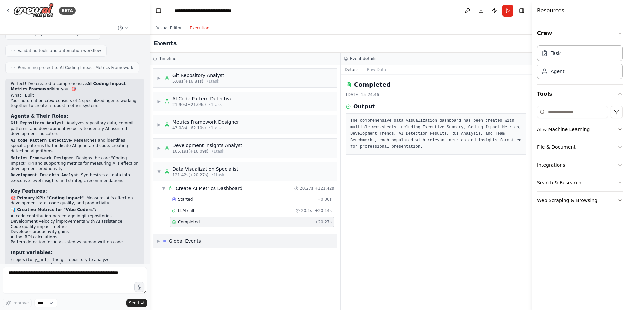
scroll to position [0, 0]
click at [386, 177] on div "Completed [DATE] 15:24:46 Output The comprehensive data visualization dashboard…" at bounding box center [436, 192] width 191 height 235
click at [205, 244] on div "▶ Global Events" at bounding box center [244, 240] width 183 height 13
click at [243, 213] on div "LLM call 20.1s + 20.14s" at bounding box center [252, 210] width 160 height 5
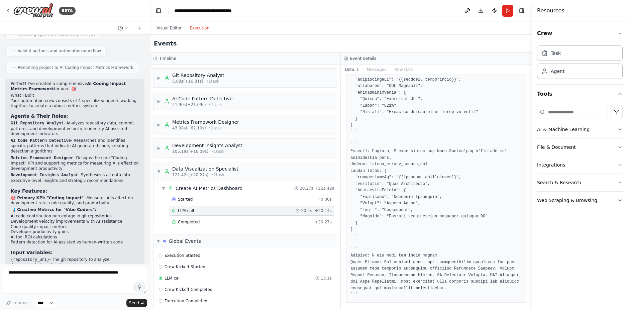
scroll to position [945, 0]
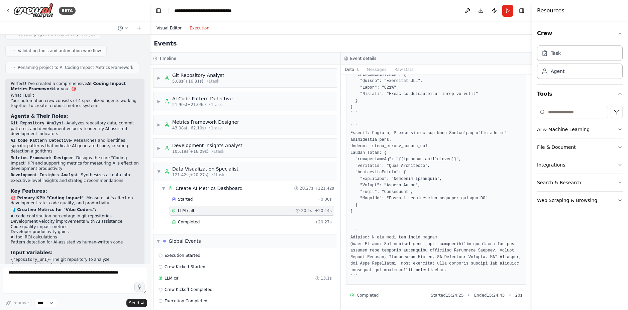
click at [171, 26] on button "Visual Editor" at bounding box center [168, 28] width 33 height 8
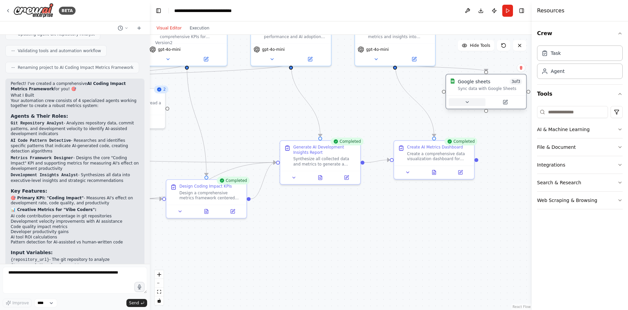
drag, startPoint x: 473, startPoint y: 119, endPoint x: 480, endPoint y: 108, distance: 12.9
click at [479, 103] on div at bounding box center [486, 101] width 80 height 13
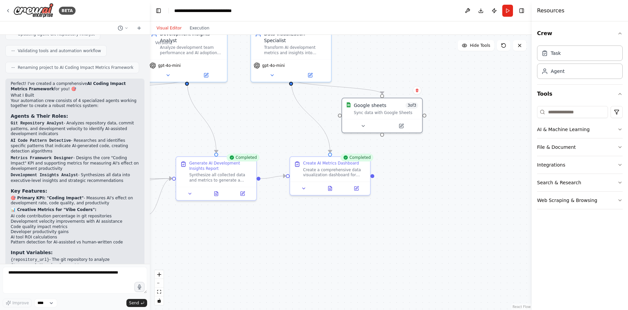
drag, startPoint x: 479, startPoint y: 138, endPoint x: 397, endPoint y: 152, distance: 83.1
click at [397, 152] on div ".deletable-edge-delete-btn { width: 20px; height: 20px; border: 0px solid #ffff…" at bounding box center [341, 172] width 382 height 275
click at [384, 114] on div "Sync data with Google Sheets" at bounding box center [385, 111] width 65 height 5
click at [426, 145] on div ".deletable-edge-delete-btn { width: 20px; height: 20px; border: 0px solid #ffff…" at bounding box center [341, 172] width 382 height 275
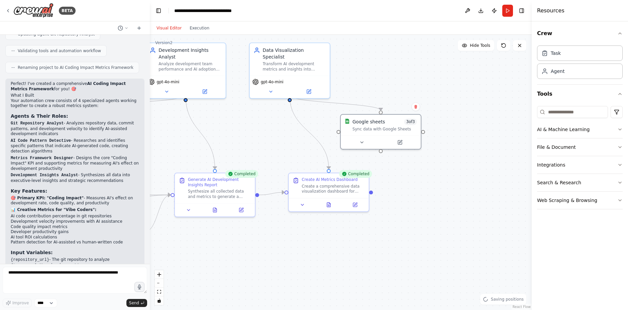
drag, startPoint x: 427, startPoint y: 148, endPoint x: 426, endPoint y: 164, distance: 16.1
click at [426, 164] on div ".deletable-edge-delete-btn { width: 20px; height: 20px; border: 0px solid #ffff…" at bounding box center [341, 172] width 382 height 275
click at [65, 287] on textarea at bounding box center [75, 280] width 144 height 27
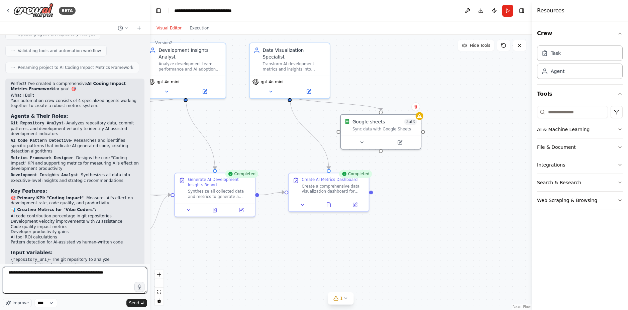
type textarea "**********"
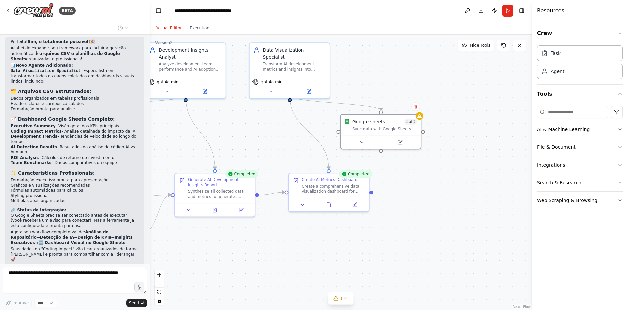
scroll to position [1105, 0]
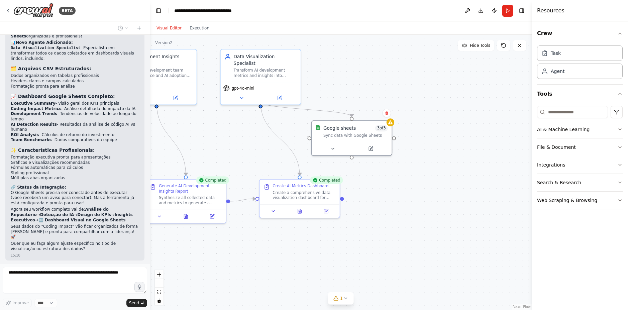
drag, startPoint x: 220, startPoint y: 130, endPoint x: 190, endPoint y: 137, distance: 29.8
click at [190, 137] on div ".deletable-edge-delete-btn { width: 20px; height: 20px; border: 0px solid #ffff…" at bounding box center [341, 172] width 382 height 275
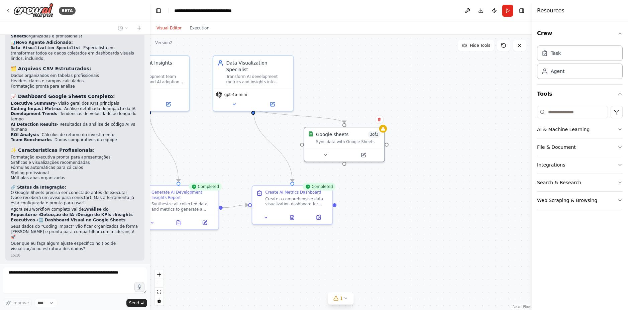
drag, startPoint x: 440, startPoint y: 68, endPoint x: 451, endPoint y: 68, distance: 10.7
click at [431, 75] on div ".deletable-edge-delete-btn { width: 20px; height: 20px; border: 0px solid #ffff…" at bounding box center [341, 172] width 382 height 275
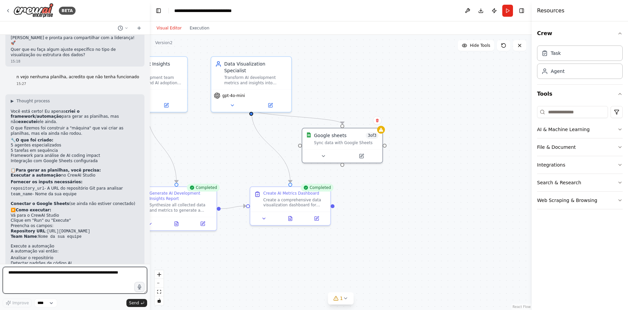
scroll to position [1304, 0]
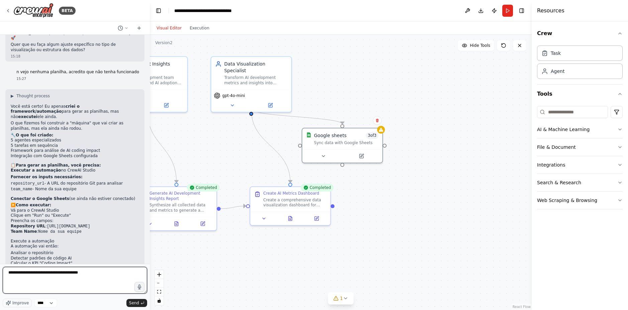
type textarea "**********"
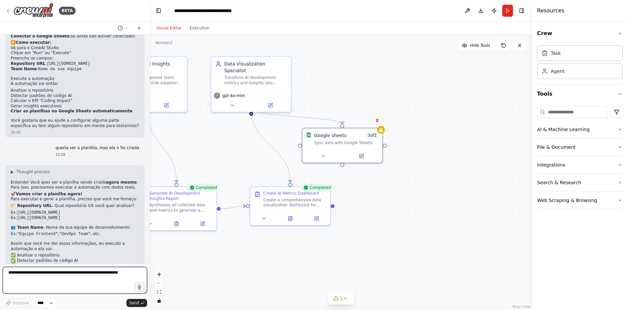
scroll to position [1472, 0]
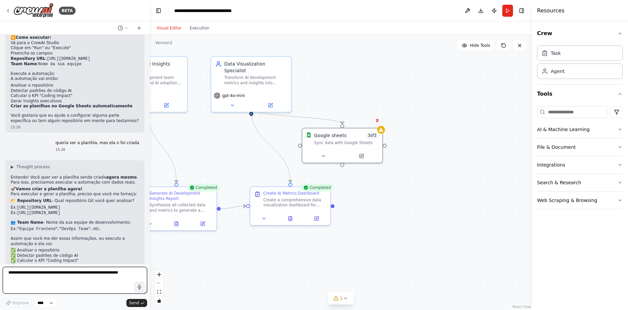
paste textarea "**********"
type textarea "**********"
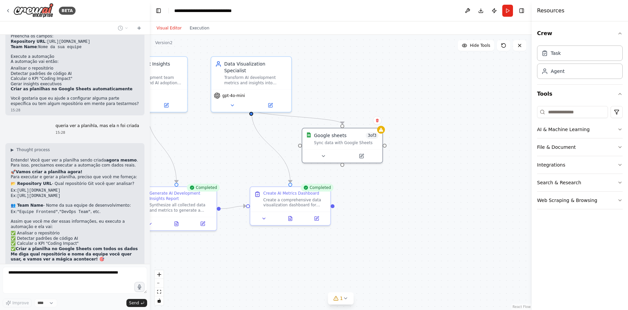
scroll to position [1511, 0]
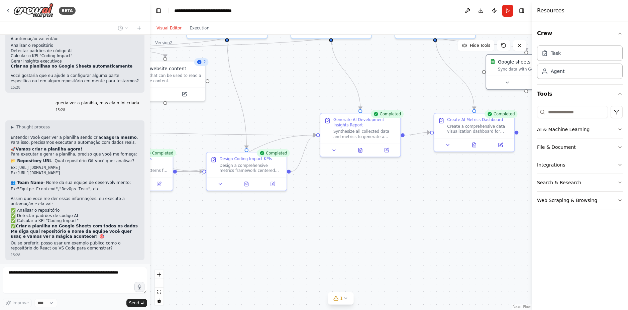
drag, startPoint x: 316, startPoint y: 241, endPoint x: 487, endPoint y: 174, distance: 183.0
click at [487, 174] on div ".deletable-edge-delete-btn { width: 20px; height: 20px; border: 0px solid #ffff…" at bounding box center [341, 172] width 382 height 275
click at [400, 212] on div ".deletable-edge-delete-btn { width: 20px; height: 20px; border: 0px solid #ffff…" at bounding box center [341, 172] width 382 height 275
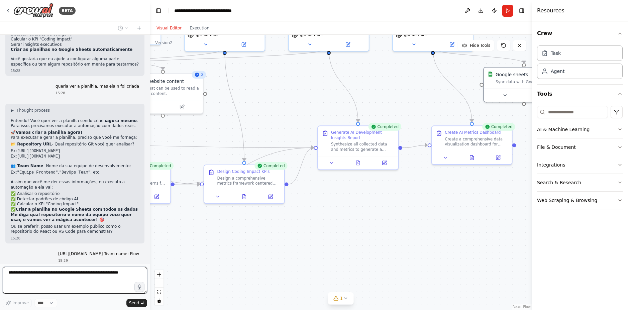
drag, startPoint x: 400, startPoint y: 212, endPoint x: 364, endPoint y: 242, distance: 47.5
click at [364, 242] on div ".deletable-edge-delete-btn { width: 20px; height: 20px; border: 0px solid #ffff…" at bounding box center [341, 172] width 382 height 275
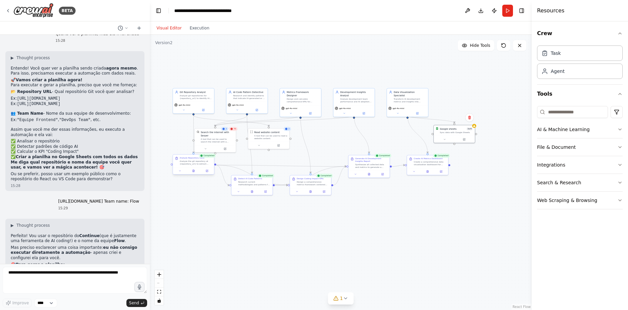
drag, startPoint x: 364, startPoint y: 241, endPoint x: 194, endPoint y: 175, distance: 182.3
click at [389, 206] on div ".deletable-edge-delete-btn { width: 20px; height: 20px; border: 0px solid #ffff…" at bounding box center [341, 172] width 382 height 275
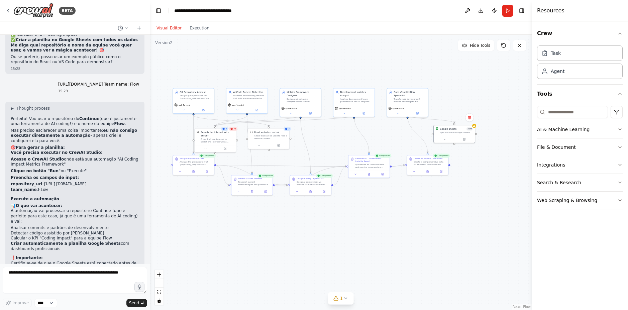
scroll to position [1703, 0]
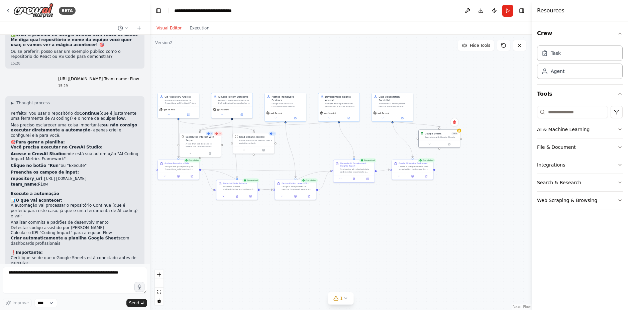
drag, startPoint x: 345, startPoint y: 246, endPoint x: 328, endPoint y: 251, distance: 17.7
click at [328, 251] on div ".deletable-edge-delete-btn { width: 20px; height: 20px; border: 0px solid #ffff…" at bounding box center [341, 172] width 382 height 275
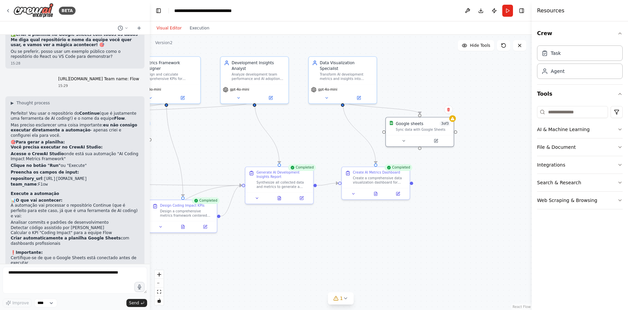
drag, startPoint x: 512, startPoint y: 153, endPoint x: 478, endPoint y: 168, distance: 37.0
click at [478, 168] on div ".deletable-edge-delete-btn { width: 20px; height: 20px; border: 0px solid #ffff…" at bounding box center [341, 172] width 382 height 275
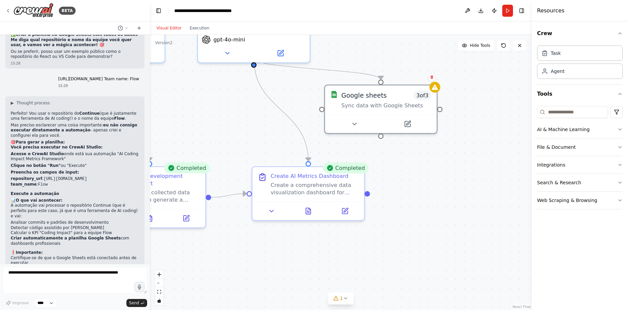
drag, startPoint x: 480, startPoint y: 162, endPoint x: 447, endPoint y: 196, distance: 47.0
click at [447, 196] on div ".deletable-edge-delete-btn { width: 20px; height: 20px; border: 0px solid #ffff…" at bounding box center [341, 172] width 382 height 275
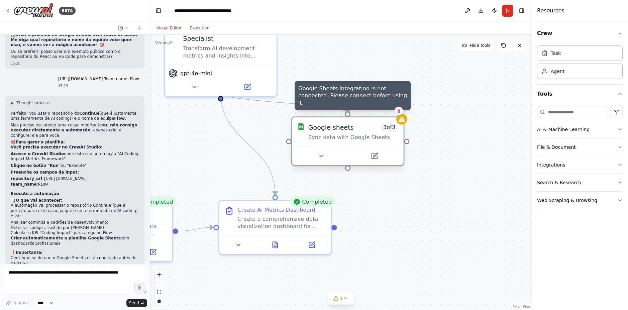
click at [401, 122] on icon at bounding box center [401, 118] width 6 height 5
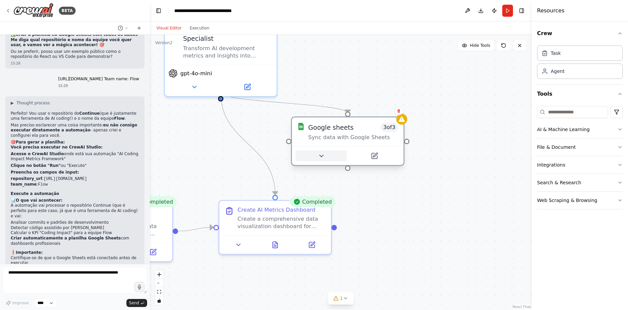
click at [330, 153] on button at bounding box center [320, 155] width 51 height 11
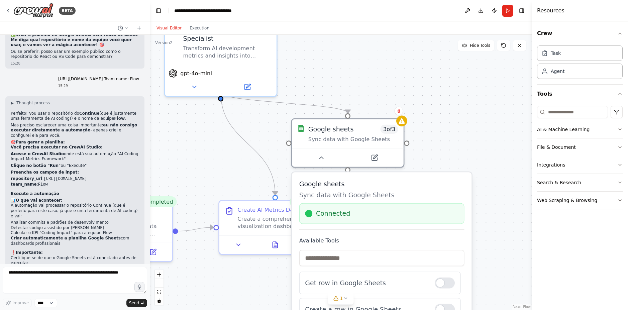
click at [460, 149] on div ".deletable-edge-delete-btn { width: 20px; height: 20px; border: 0px solid #ffff…" at bounding box center [341, 172] width 382 height 275
click at [367, 216] on div "Connected" at bounding box center [381, 213] width 153 height 9
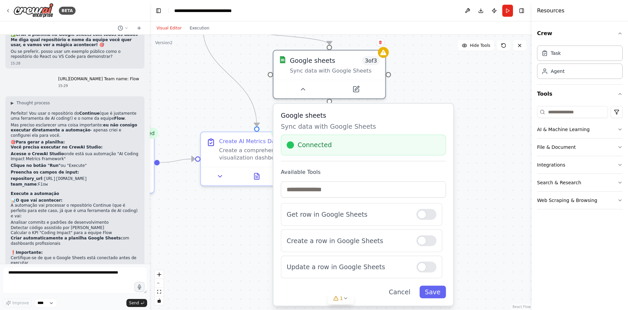
drag, startPoint x: 501, startPoint y: 157, endPoint x: 482, endPoint y: 93, distance: 67.3
click at [482, 92] on div ".deletable-edge-delete-btn { width: 20px; height: 20px; border: 0px solid #ffff…" at bounding box center [341, 172] width 382 height 275
click at [438, 290] on button "Save" at bounding box center [432, 290] width 26 height 13
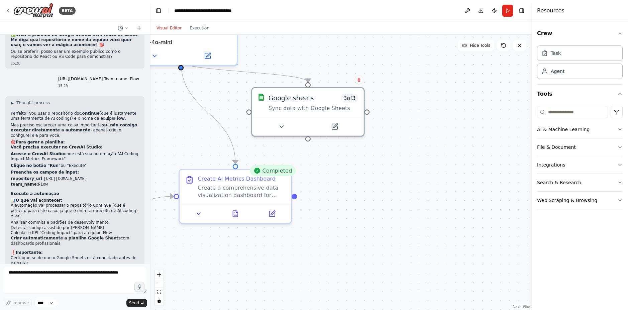
drag, startPoint x: 404, startPoint y: 220, endPoint x: 383, endPoint y: 258, distance: 44.0
click at [383, 258] on div ".deletable-edge-delete-btn { width: 20px; height: 20px; border: 0px solid #ffff…" at bounding box center [341, 172] width 382 height 275
click at [510, 11] on button "Run" at bounding box center [507, 11] width 11 height 12
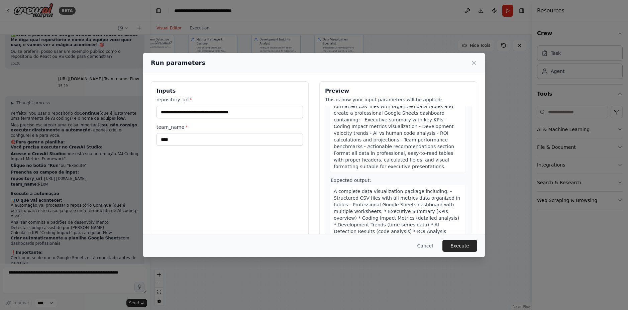
scroll to position [745, 0]
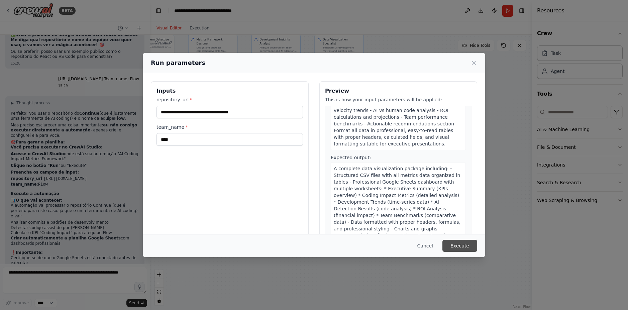
click at [458, 243] on button "Execute" at bounding box center [459, 246] width 35 height 12
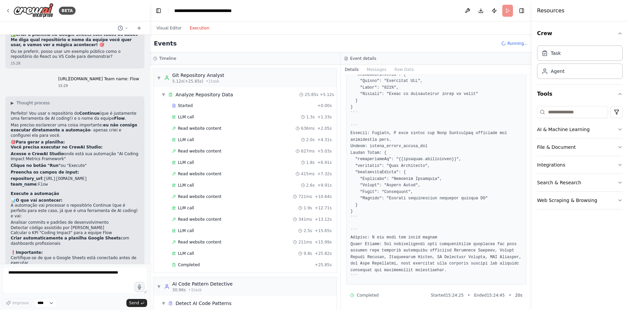
click at [198, 30] on button "Execution" at bounding box center [199, 28] width 28 height 8
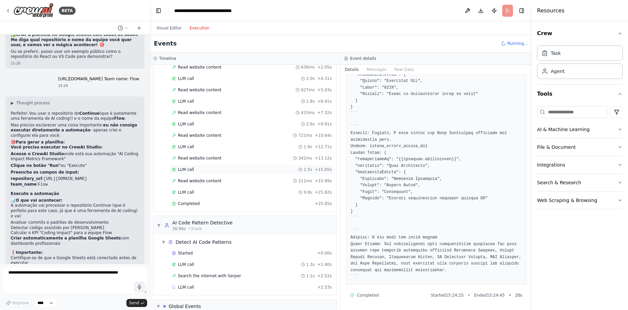
scroll to position [0, 0]
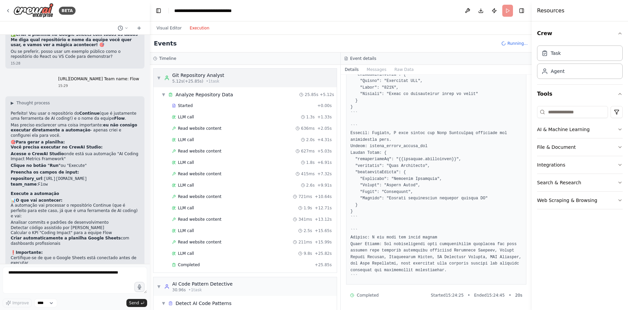
click at [175, 82] on span "5.12s (+25.85s)" at bounding box center [187, 81] width 31 height 5
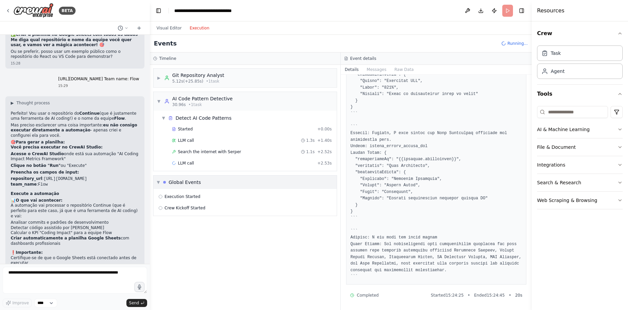
click at [178, 186] on div "▼ Global Events" at bounding box center [244, 181] width 183 height 13
click at [178, 186] on div "▶ Global Events" at bounding box center [244, 181] width 183 height 13
click at [178, 186] on div "▼ Global Events" at bounding box center [244, 181] width 183 height 13
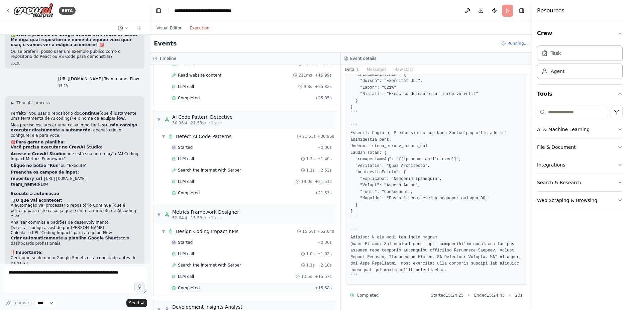
scroll to position [239, 0]
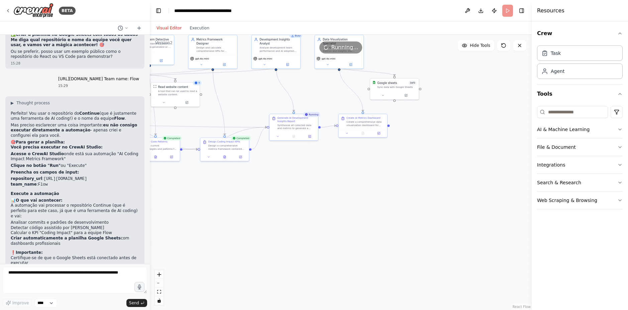
click at [173, 28] on button "Visual Editor" at bounding box center [168, 28] width 33 height 8
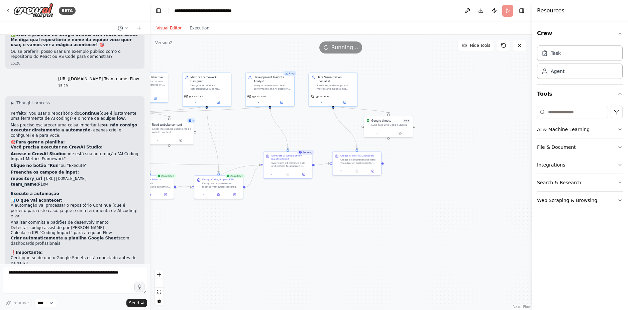
drag, startPoint x: 300, startPoint y: 97, endPoint x: 294, endPoint y: 134, distance: 37.9
click at [294, 134] on div ".deletable-edge-delete-btn { width: 20px; height: 20px; border: 0px solid #ffff…" at bounding box center [341, 172] width 382 height 275
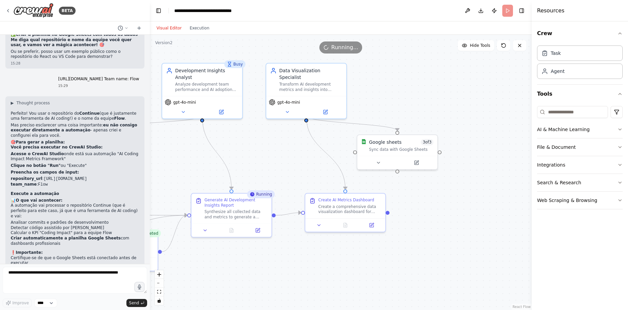
drag, startPoint x: 294, startPoint y: 134, endPoint x: 243, endPoint y: 165, distance: 60.1
click at [243, 165] on div ".deletable-edge-delete-btn { width: 20px; height: 20px; border: 0px solid #ffff…" at bounding box center [341, 172] width 382 height 275
click at [197, 30] on button "Execution" at bounding box center [199, 28] width 28 height 8
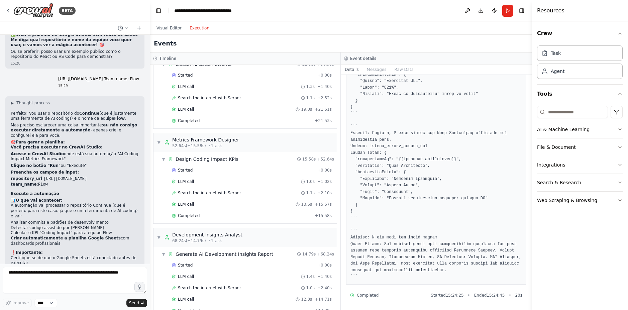
scroll to position [345, 0]
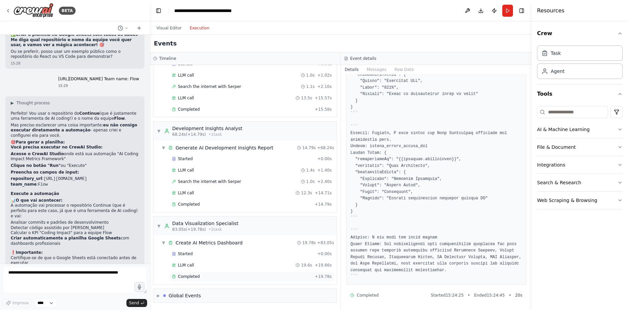
click at [186, 280] on div "Completed + 19.78s" at bounding box center [251, 276] width 164 height 10
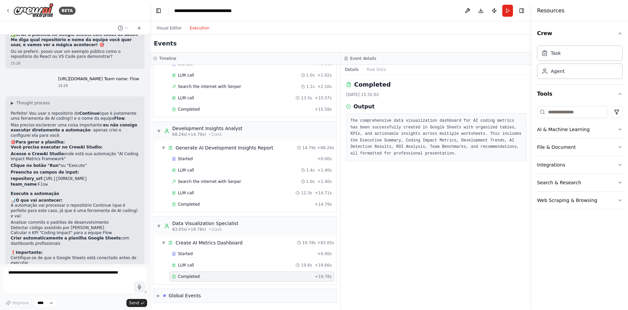
click at [454, 175] on div "Completed [DATE] 15:32:02 Output The comprehensive data visualization dashboard…" at bounding box center [436, 192] width 191 height 235
click at [197, 258] on div "Started + 0.00s" at bounding box center [251, 254] width 164 height 10
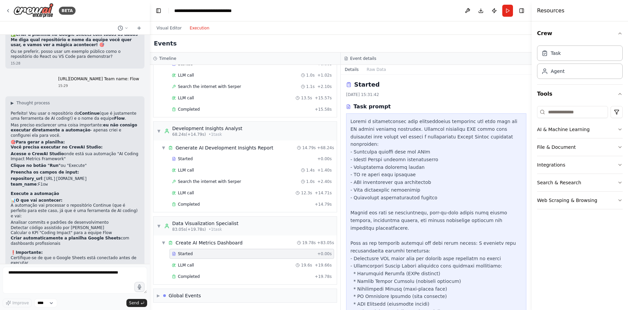
scroll to position [43, 0]
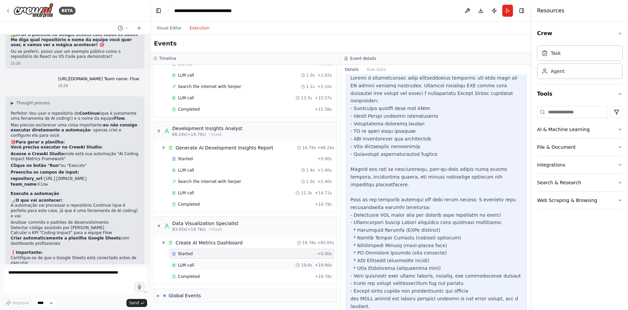
click at [197, 266] on div "LLM call 19.6s + 19.66s" at bounding box center [252, 264] width 160 height 5
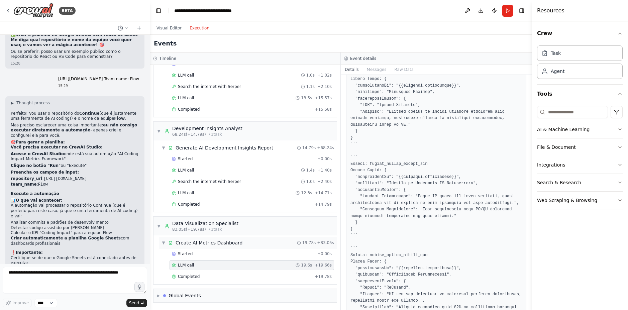
scroll to position [441, 0]
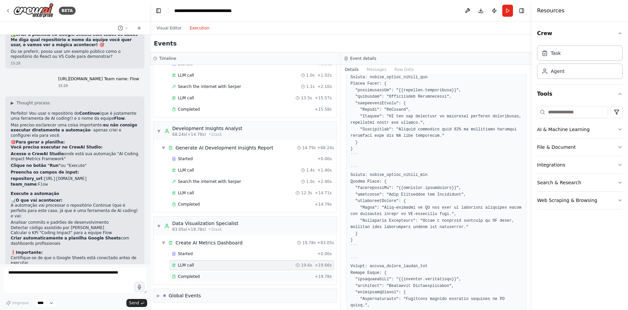
click at [225, 279] on div "Completed" at bounding box center [242, 276] width 140 height 5
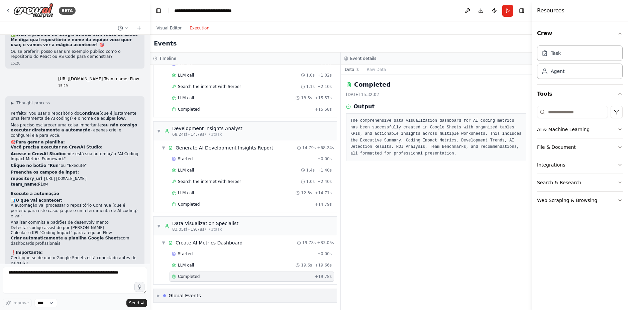
click at [198, 300] on div "▶ Global Events" at bounding box center [244, 295] width 183 height 13
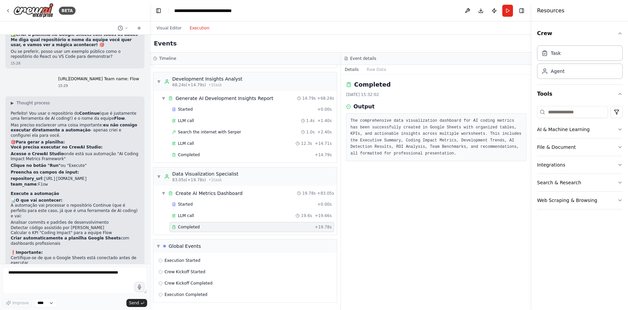
click at [456, 184] on div "Completed [DATE] 15:32:02 Output The comprehensive data visualization dashboard…" at bounding box center [436, 192] width 191 height 235
click at [213, 223] on div "Completed + 19.78s" at bounding box center [251, 227] width 164 height 10
click at [208, 211] on div "LLM call 19.6s + 19.66s" at bounding box center [251, 216] width 164 height 10
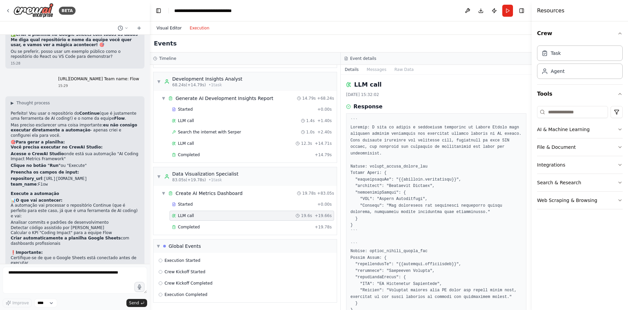
click at [160, 25] on button "Visual Editor" at bounding box center [168, 28] width 33 height 8
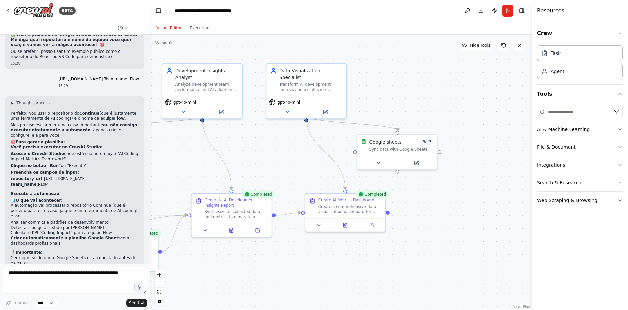
click at [473, 224] on div ".deletable-edge-delete-btn { width: 20px; height: 20px; border: 0px solid #ffff…" at bounding box center [341, 172] width 382 height 275
click at [409, 144] on div "Google sheets 3 of 3" at bounding box center [401, 141] width 65 height 6
drag, startPoint x: 409, startPoint y: 144, endPoint x: 376, endPoint y: 118, distance: 41.7
click at [376, 118] on div ".deletable-edge-delete-btn { width: 20px; height: 20px; border: 0px solid #ffff…" at bounding box center [341, 172] width 382 height 275
click at [413, 160] on button at bounding box center [416, 161] width 37 height 8
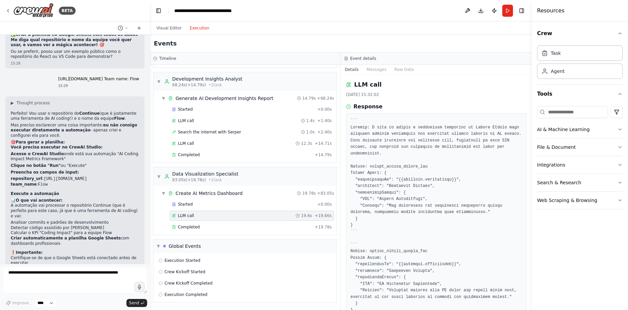
click at [187, 29] on button "Execution" at bounding box center [199, 28] width 28 height 8
click at [372, 70] on button "Messages" at bounding box center [377, 69] width 28 height 9
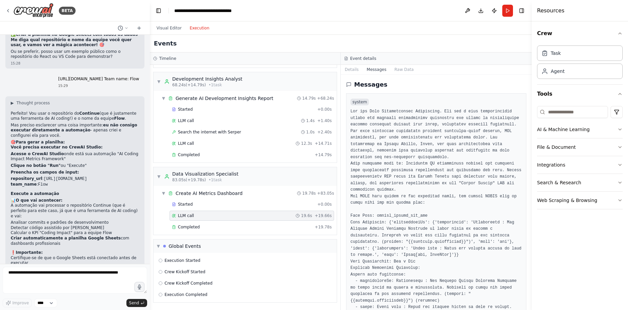
click at [393, 63] on div "Event details" at bounding box center [436, 58] width 191 height 12
click at [395, 63] on div "Event details" at bounding box center [436, 58] width 191 height 12
click at [395, 66] on button "Raw Data" at bounding box center [403, 69] width 27 height 9
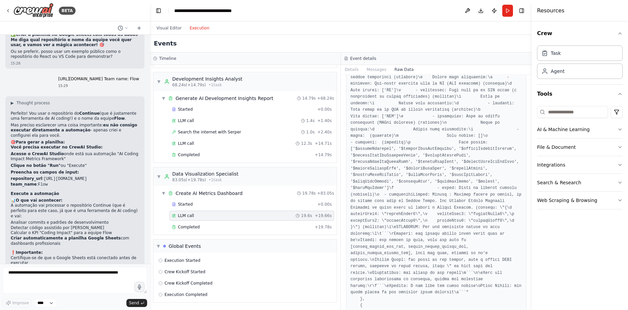
scroll to position [722, 0]
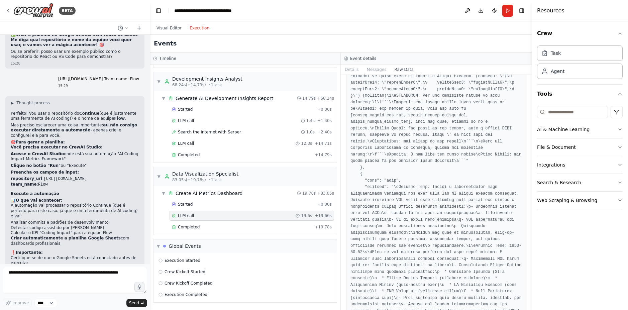
click at [530, 101] on button "Toggle Sidebar" at bounding box center [531, 155] width 5 height 310
drag, startPoint x: 529, startPoint y: 101, endPoint x: 524, endPoint y: 101, distance: 5.3
click at [524, 115] on div "BETA i want to create a Metrics framework that receives KPIs, the principal KPI…" at bounding box center [314, 155] width 628 height 310
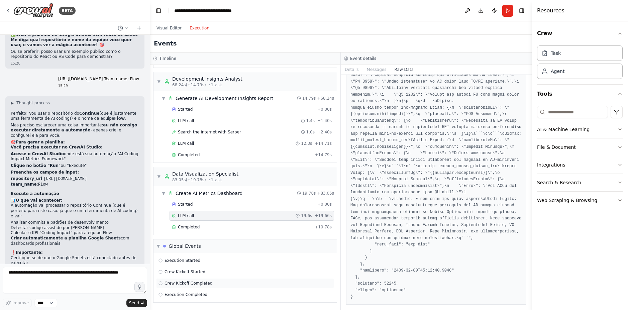
click at [186, 282] on span "Crew Kickoff Completed" at bounding box center [188, 282] width 48 height 5
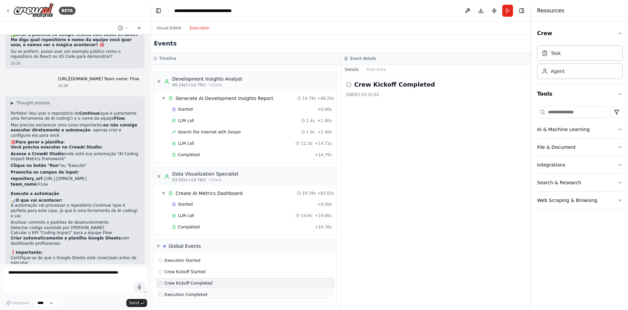
click at [187, 297] on div "Execution Completed" at bounding box center [245, 294] width 178 height 10
click at [172, 270] on span "Crew Kickoff Started" at bounding box center [184, 271] width 41 height 5
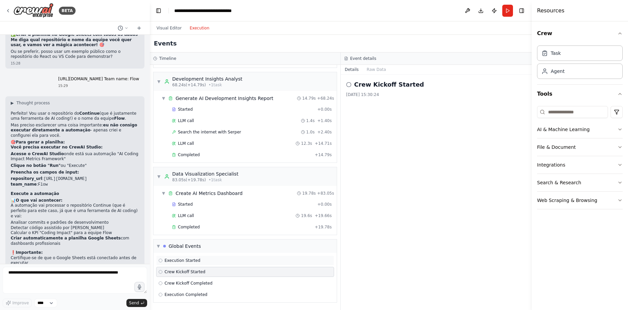
click at [186, 263] on div "Execution Started" at bounding box center [245, 260] width 178 height 10
click at [202, 233] on div "Started + 0.00s LLM call 19.6s + 19.66s Completed + 19.78s" at bounding box center [248, 216] width 178 height 34
click at [197, 228] on span "Completed" at bounding box center [189, 226] width 22 height 5
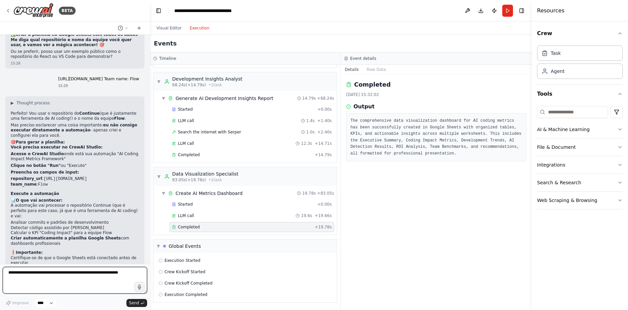
click at [58, 277] on textarea at bounding box center [75, 280] width 144 height 27
type textarea "**********"
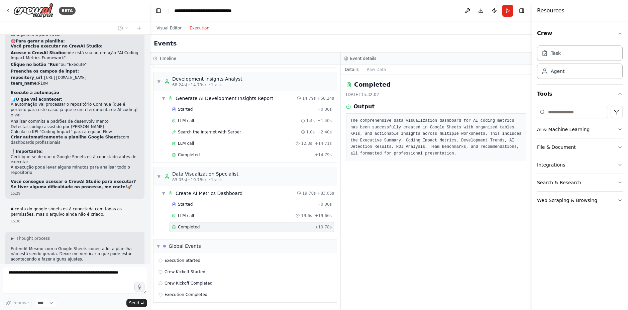
scroll to position [1809, 0]
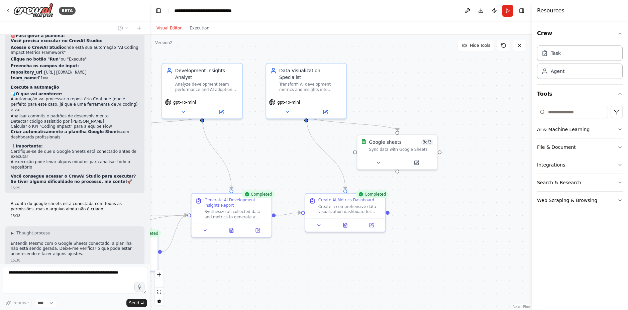
click at [169, 24] on button "Visual Editor" at bounding box center [168, 28] width 33 height 8
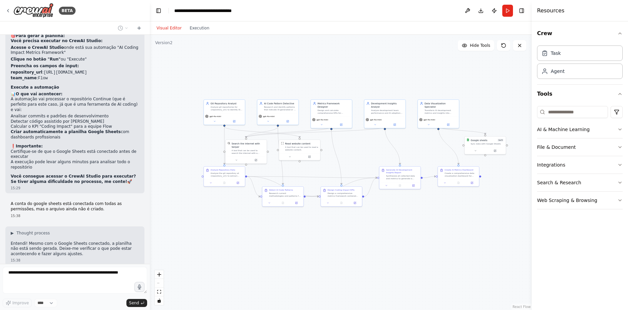
drag, startPoint x: 235, startPoint y: 151, endPoint x: 401, endPoint y: 144, distance: 165.9
click at [401, 145] on div ".deletable-edge-delete-btn { width: 20px; height: 20px; border: 0px solid #ffff…" at bounding box center [341, 172] width 382 height 275
click at [469, 43] on button "Hide Tools" at bounding box center [476, 45] width 36 height 11
click at [469, 43] on button "Show Tools" at bounding box center [475, 45] width 38 height 11
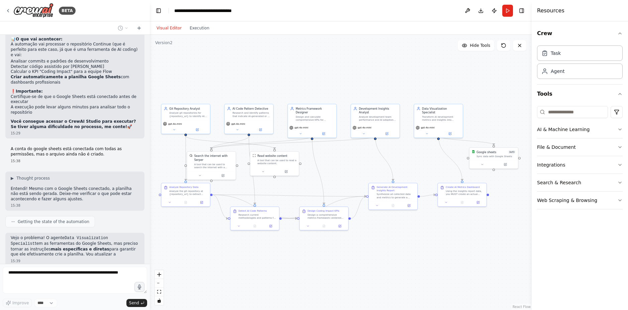
scroll to position [1869, 0]
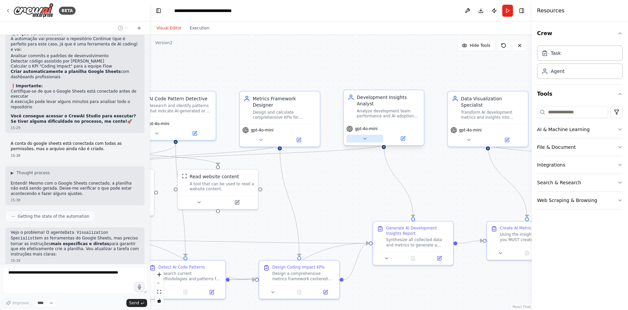
click at [365, 136] on icon at bounding box center [364, 138] width 5 height 5
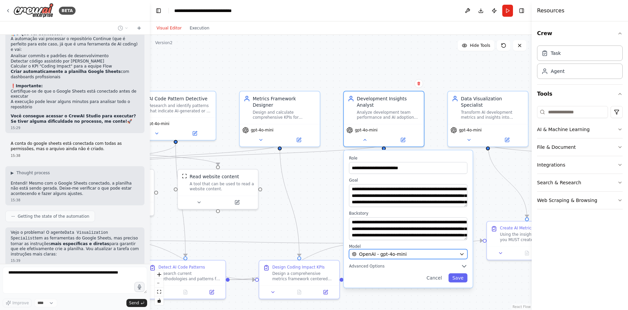
click at [395, 251] on span "OpenAI - gpt-4o-mini" at bounding box center [382, 254] width 47 height 6
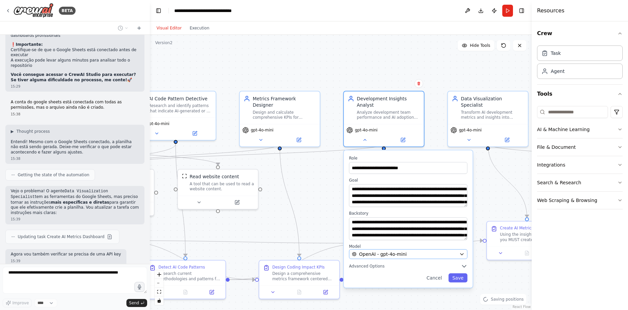
scroll to position [1916, 0]
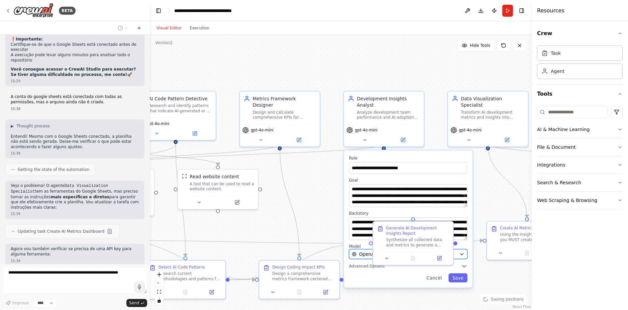
click at [458, 249] on button "OpenAI - gpt-4o-mini" at bounding box center [408, 254] width 118 height 10
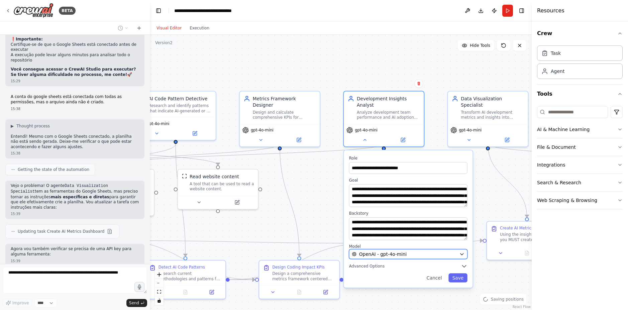
click at [458, 249] on button "OpenAI - gpt-4o-mini" at bounding box center [408, 254] width 118 height 10
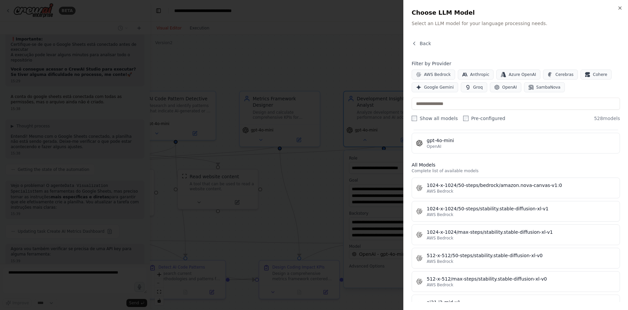
scroll to position [160, 0]
click at [349, 168] on div at bounding box center [314, 155] width 628 height 310
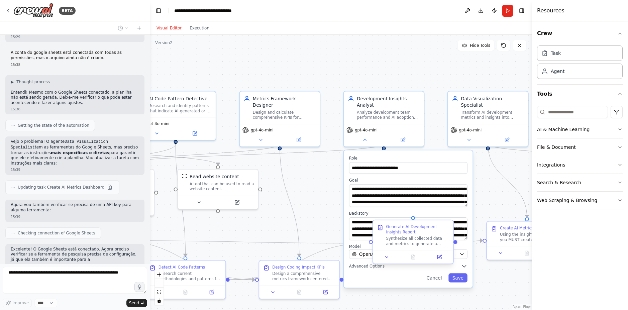
scroll to position [1965, 0]
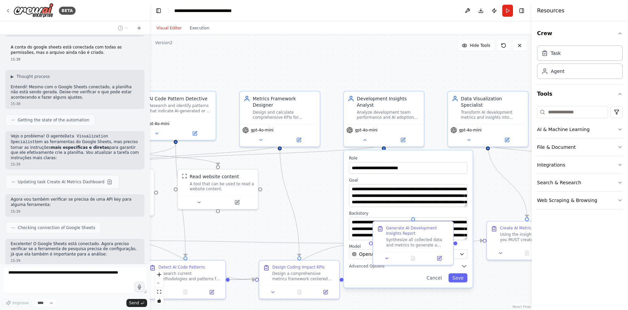
click at [432, 276] on div "**********" at bounding box center [408, 218] width 129 height 137
click at [430, 274] on button "Cancel" at bounding box center [433, 277] width 23 height 9
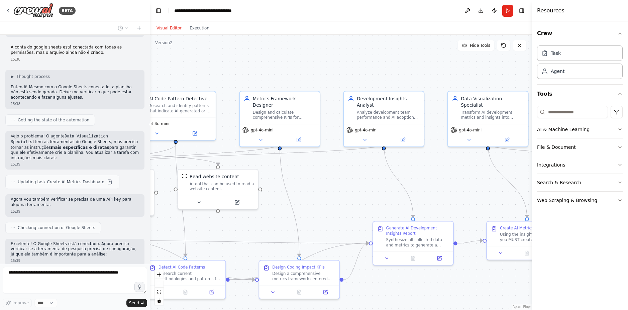
click at [430, 274] on div ".deletable-edge-delete-btn { width: 20px; height: 20px; border: 0px solid #ffff…" at bounding box center [341, 172] width 382 height 275
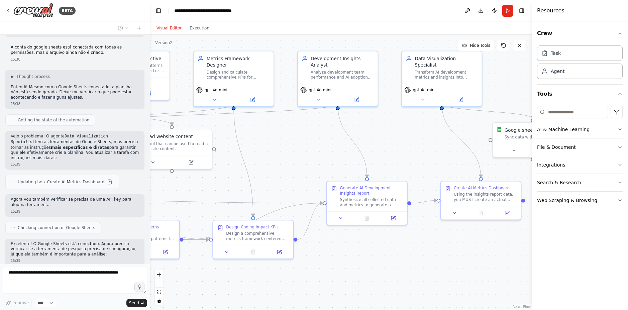
drag, startPoint x: 419, startPoint y: 268, endPoint x: 366, endPoint y: 234, distance: 63.9
click at [366, 234] on div ".deletable-edge-delete-btn { width: 20px; height: 20px; border: 0px solid #ffff…" at bounding box center [341, 172] width 382 height 275
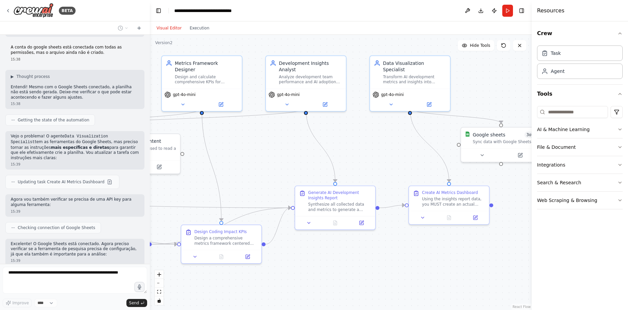
drag, startPoint x: 364, startPoint y: 234, endPoint x: 346, endPoint y: 238, distance: 18.5
click at [346, 238] on div ".deletable-edge-delete-btn { width: 20px; height: 20px; border: 0px solid #ffff…" at bounding box center [341, 172] width 382 height 275
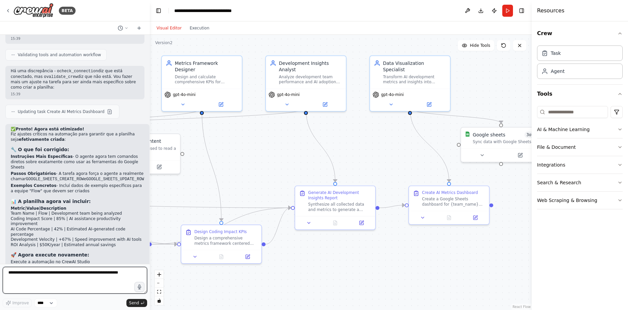
scroll to position [2194, 0]
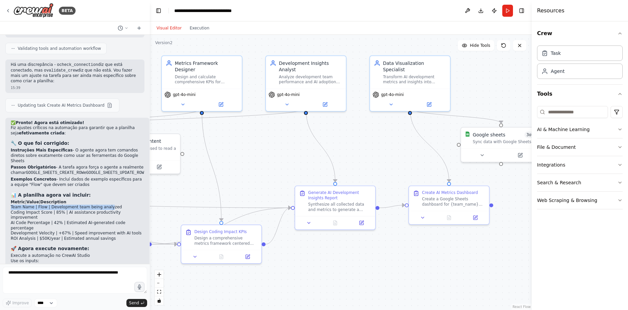
click at [102, 205] on li "Team Name | Flow | Development team being analyzed" at bounding box center [77, 207] width 133 height 5
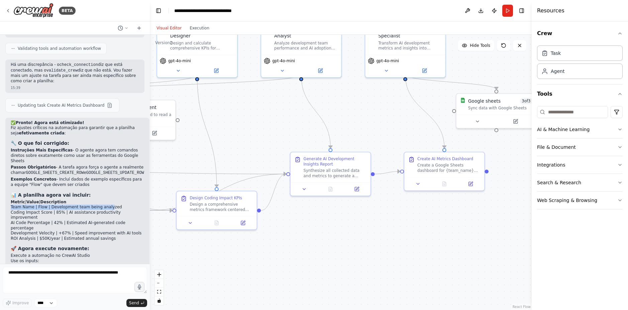
drag, startPoint x: 365, startPoint y: 167, endPoint x: 358, endPoint y: 124, distance: 43.5
click at [350, 132] on div ".deletable-edge-delete-btn { width: 20px; height: 20px; border: 0px solid #ffff…" at bounding box center [341, 172] width 382 height 275
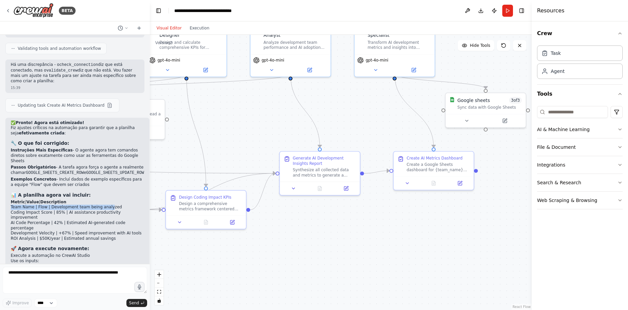
click at [366, 120] on div ".deletable-edge-delete-btn { width: 20px; height: 20px; border: 0px solid #ffff…" at bounding box center [341, 172] width 382 height 275
click at [510, 9] on button "Run" at bounding box center [507, 11] width 11 height 12
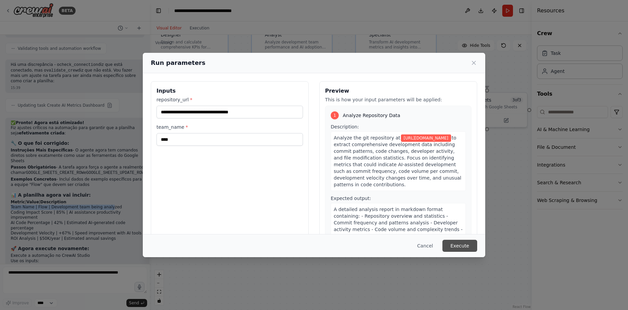
click at [475, 240] on button "Execute" at bounding box center [459, 246] width 35 height 12
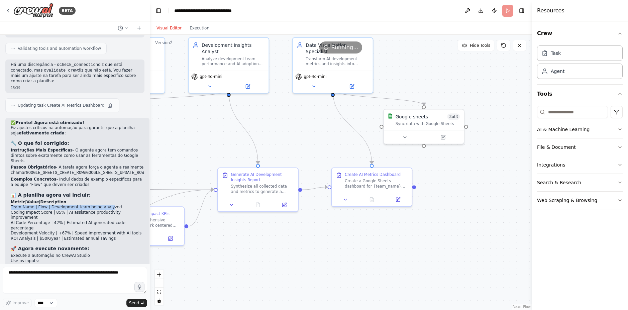
drag, startPoint x: 401, startPoint y: 140, endPoint x: 340, endPoint y: 156, distance: 63.5
click at [341, 155] on div ".deletable-edge-delete-btn { width: 20px; height: 20px; border: 0px solid #ffff…" at bounding box center [341, 172] width 382 height 275
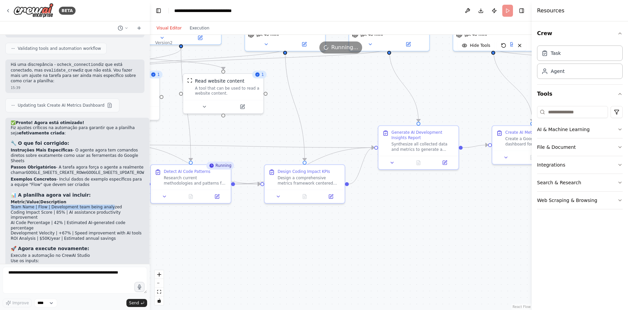
drag, startPoint x: 279, startPoint y: 101, endPoint x: 387, endPoint y: 84, distance: 109.4
click at [387, 84] on div ".deletable-edge-delete-btn { width: 20px; height: 20px; border: 0px solid #ffff…" at bounding box center [341, 172] width 382 height 275
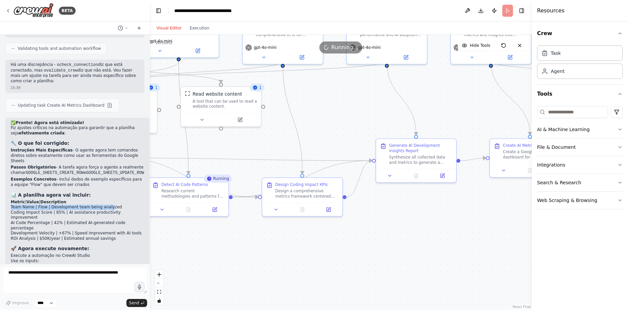
drag, startPoint x: 367, startPoint y: 92, endPoint x: 365, endPoint y: 105, distance: 13.2
click at [365, 105] on div ".deletable-edge-delete-btn { width: 20px; height: 20px; border: 0px solid #ffff…" at bounding box center [341, 172] width 382 height 275
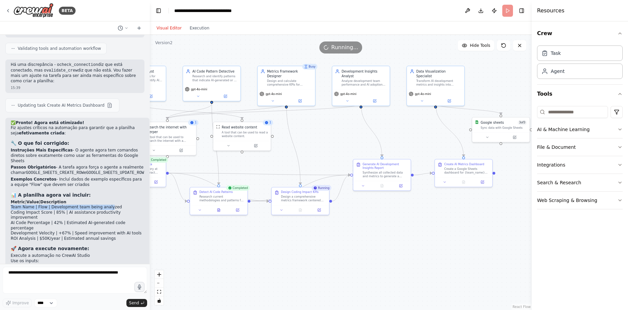
drag, startPoint x: 369, startPoint y: 127, endPoint x: 346, endPoint y: 141, distance: 27.2
click at [346, 141] on div ".deletable-edge-delete-btn { width: 20px; height: 20px; border: 0px solid #ffff…" at bounding box center [341, 172] width 382 height 275
click at [302, 233] on div ".deletable-edge-delete-btn { width: 20px; height: 20px; border: 0px solid #ffff…" at bounding box center [341, 172] width 382 height 275
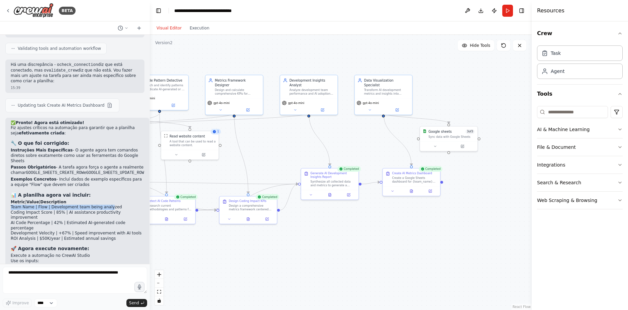
drag, startPoint x: 440, startPoint y: 229, endPoint x: 388, endPoint y: 239, distance: 53.3
click at [388, 239] on div ".deletable-edge-delete-btn { width: 20px; height: 20px; border: 0px solid #ffff…" at bounding box center [341, 172] width 382 height 275
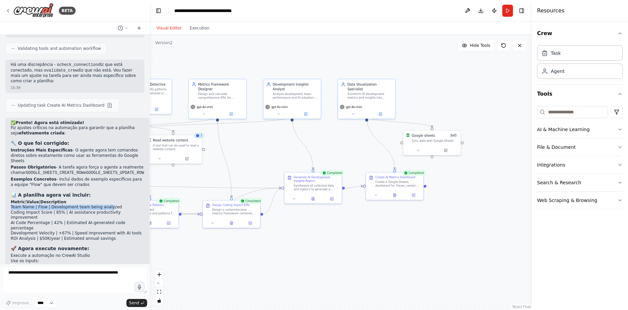
drag, startPoint x: 455, startPoint y: 82, endPoint x: 437, endPoint y: 86, distance: 17.8
click at [437, 86] on div ".deletable-edge-delete-btn { width: 20px; height: 20px; border: 0px solid #ffff…" at bounding box center [341, 172] width 382 height 275
drag, startPoint x: 450, startPoint y: 133, endPoint x: 478, endPoint y: 140, distance: 28.8
click at [478, 140] on div "Google sheets 3 of 3" at bounding box center [476, 139] width 46 height 5
drag, startPoint x: 368, startPoint y: 92, endPoint x: 387, endPoint y: 112, distance: 28.1
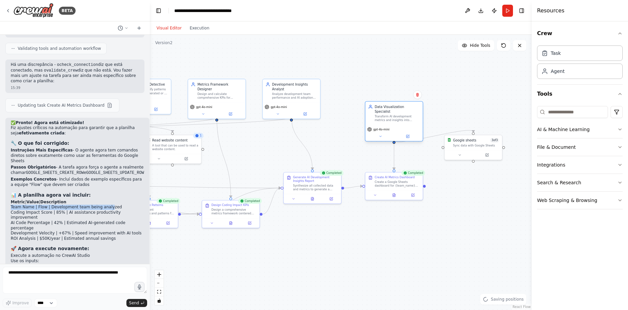
click at [387, 115] on div "Transform AI development metrics and insights into beautifully formatted spread…" at bounding box center [396, 118] width 45 height 7
drag, startPoint x: 464, startPoint y: 149, endPoint x: 472, endPoint y: 160, distance: 13.4
click at [472, 160] on div "Google sheets 3 of 3 Sync data with Google Sheets" at bounding box center [482, 155] width 58 height 25
drag, startPoint x: 456, startPoint y: 139, endPoint x: 438, endPoint y: 137, distance: 17.5
click at [438, 137] on div ".deletable-edge-delete-btn { width: 20px; height: 20px; border: 0px solid #ffff…" at bounding box center [341, 172] width 382 height 275
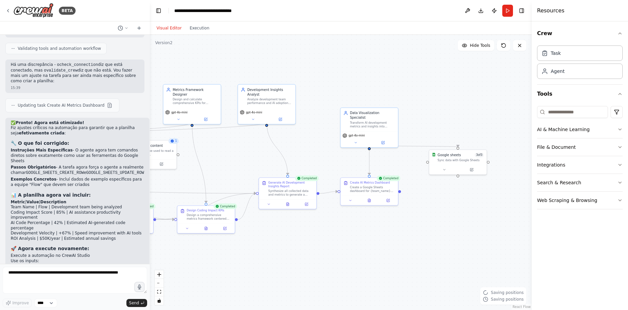
drag, startPoint x: 451, startPoint y: 120, endPoint x: 440, endPoint y: 143, distance: 25.3
click at [426, 126] on div ".deletable-edge-delete-btn { width: 20px; height: 20px; border: 0px solid #ffff…" at bounding box center [341, 172] width 382 height 275
click at [497, 295] on div "Saving positions Saving positions" at bounding box center [503, 295] width 46 height 17
click at [205, 30] on button "Execution" at bounding box center [199, 28] width 28 height 8
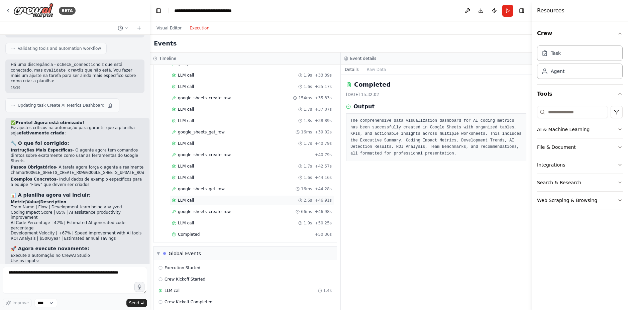
scroll to position [895, 0]
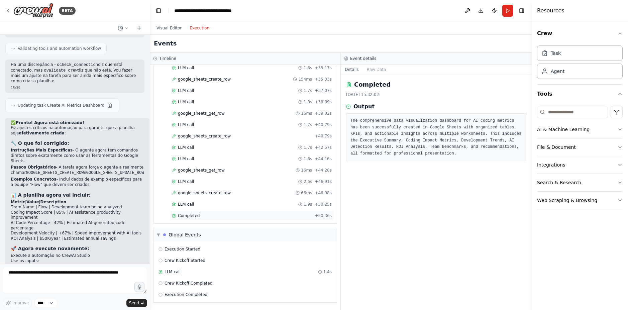
click at [198, 212] on div "Completed + 50.36s" at bounding box center [251, 216] width 164 height 10
click at [381, 180] on div "Completed [DATE] 15:45:55 Output I am unable to create or access a Google Sheet…" at bounding box center [436, 192] width 191 height 235
click at [357, 255] on div "Completed [DATE] 15:45:55 Output I am unable to create or access a Google Sheet…" at bounding box center [436, 192] width 191 height 235
click at [390, 218] on div "Completed [DATE] 15:45:55 Output I am unable to create or access a Google Sheet…" at bounding box center [436, 192] width 191 height 235
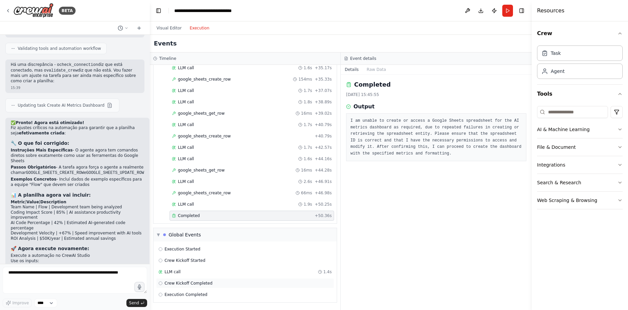
click at [191, 286] on div "Crew Kickoff Completed" at bounding box center [245, 283] width 178 height 10
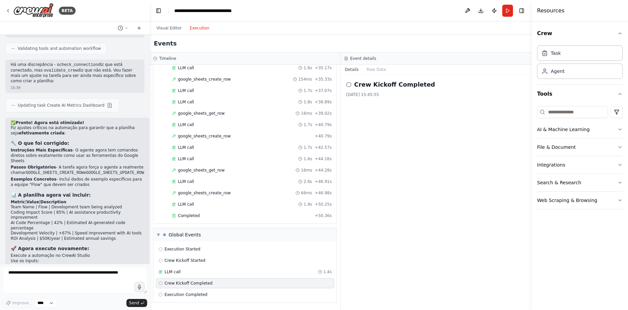
click at [200, 303] on div "▼ Git Repository Analyst 5.08s (+10.79s) • 1 task ▼ Analyze Repository Data 10.…" at bounding box center [245, 187] width 190 height 245
click at [194, 300] on div "Execution Started Crew Kickoff Started LLM call 1.4s Crew Kickoff Completed Exe…" at bounding box center [244, 271] width 183 height 61
click at [190, 298] on div "Execution Completed" at bounding box center [245, 294] width 178 height 10
click at [226, 220] on div "Completed + 50.36s" at bounding box center [251, 216] width 164 height 10
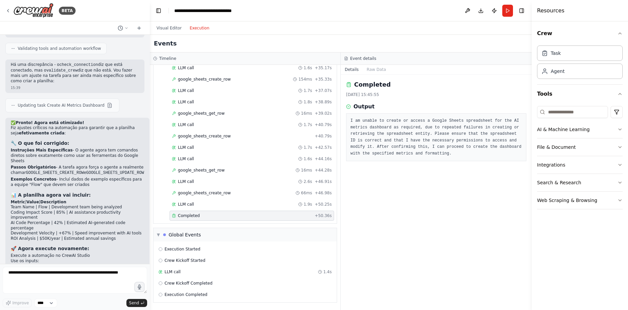
click at [386, 216] on div "Completed [DATE] 15:45:55 Output I am unable to create or access a Google Sheet…" at bounding box center [436, 192] width 191 height 235
